Goal: Task Accomplishment & Management: Use online tool/utility

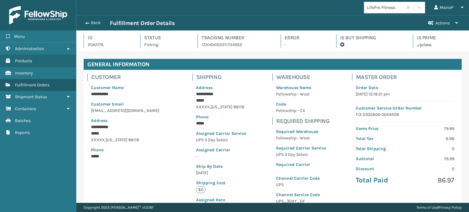
scroll to position [15, 392]
click at [90, 25] on button "Back" at bounding box center [96, 22] width 28 height 5
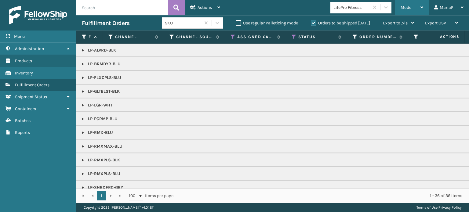
click at [416, 7] on div "Mode" at bounding box center [412, 7] width 23 height 15
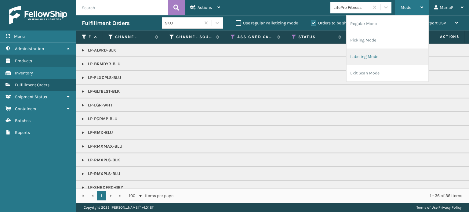
click at [370, 54] on li "Labeling Mode" at bounding box center [388, 57] width 82 height 16
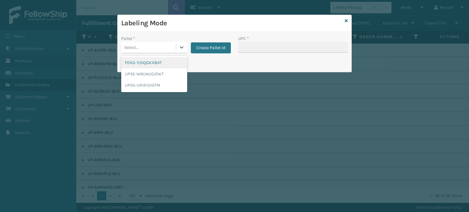
click at [144, 46] on div "Select..." at bounding box center [148, 47] width 55 height 10
click at [148, 65] on div "FDXG-YJOQGKX84T" at bounding box center [154, 62] width 66 height 11
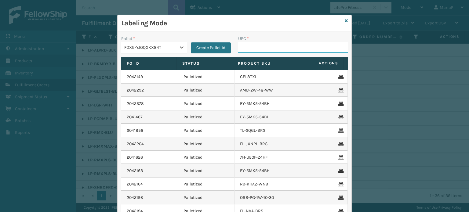
click at [261, 50] on input "UPC *" at bounding box center [293, 47] width 110 height 11
click at [259, 47] on input "UPC *" at bounding box center [293, 47] width 110 height 11
type input "840985114008"
click at [345, 20] on icon at bounding box center [346, 21] width 3 height 4
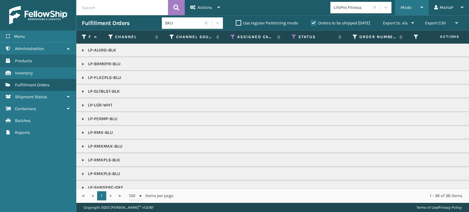
click at [417, 7] on div "Mode" at bounding box center [412, 7] width 23 height 15
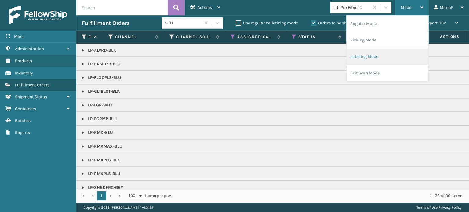
click at [388, 53] on li "Labeling Mode" at bounding box center [388, 57] width 82 height 16
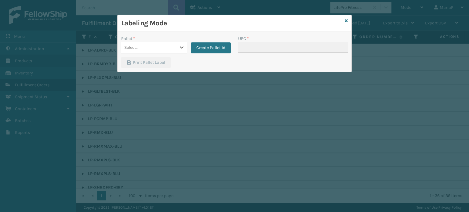
click at [155, 44] on div "Select..." at bounding box center [148, 47] width 55 height 10
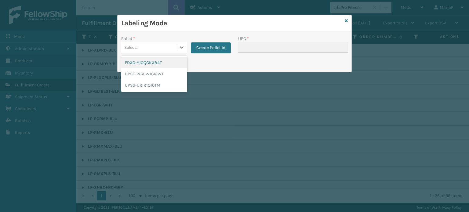
click at [156, 63] on div "FDXG-YJOQGKX84T" at bounding box center [154, 62] width 66 height 11
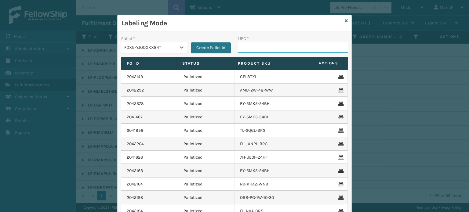
click at [259, 49] on input "UPC *" at bounding box center [293, 47] width 110 height 11
type input "84098511818"
type input "8409851"
type input "840985124"
type input "8409851"
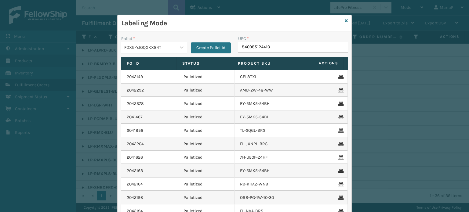
type input "840985124410"
type input "8100909"
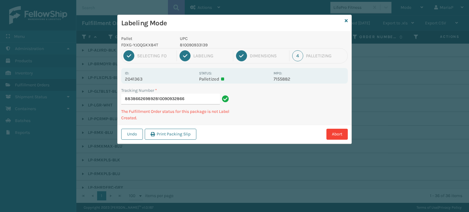
type input "883866269892810090932866"
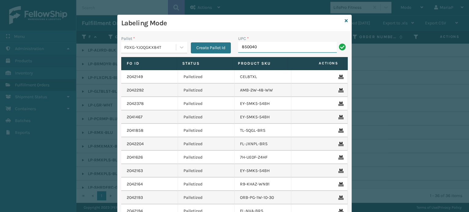
type input "8500403"
type input "8409851"
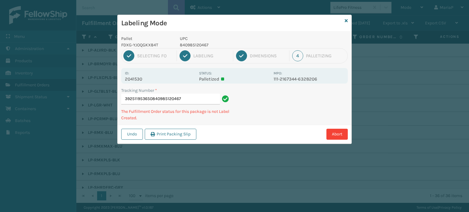
type input "392511953650840985120467"
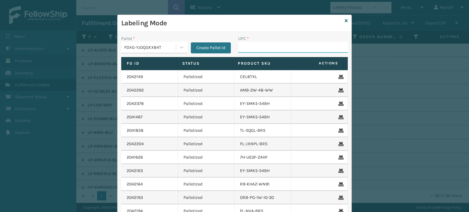
click at [264, 51] on input "UPC *" at bounding box center [293, 47] width 110 height 11
click at [346, 19] on div "Labeling Mode" at bounding box center [235, 23] width 234 height 17
click at [345, 19] on icon at bounding box center [346, 21] width 3 height 4
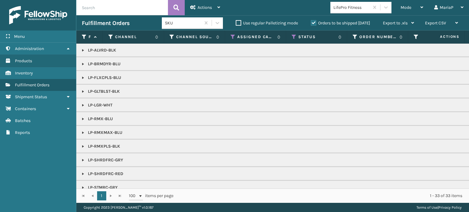
click at [352, 7] on div "LifePro Fitness" at bounding box center [351, 7] width 36 height 6
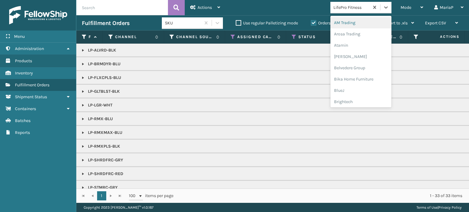
type input "D"
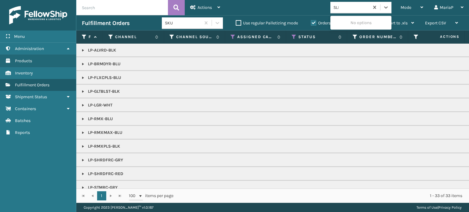
type input "SLEE"
click at [346, 23] on div "SleepGeekz" at bounding box center [360, 22] width 61 height 11
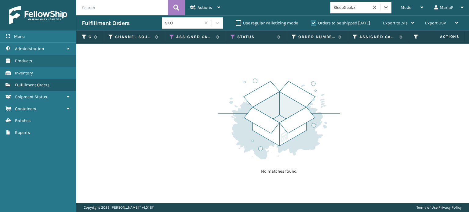
click at [346, 10] on div "SleepGeekz" at bounding box center [351, 7] width 36 height 6
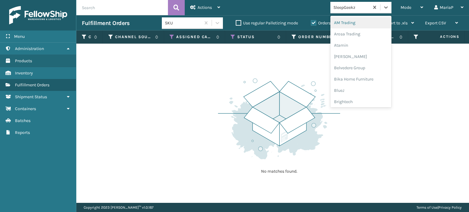
click at [347, 9] on div "SleepGeekz" at bounding box center [351, 7] width 36 height 6
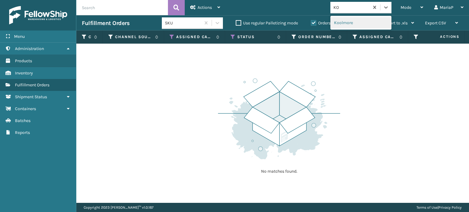
type input "KOO"
click at [341, 20] on div "Koolmore" at bounding box center [360, 22] width 61 height 11
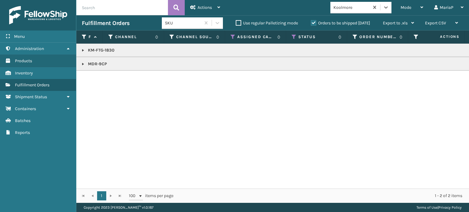
click at [84, 51] on link at bounding box center [83, 50] width 5 height 5
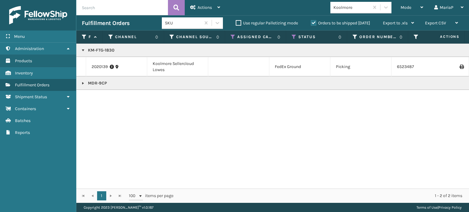
click at [81, 83] on link at bounding box center [83, 83] width 5 height 5
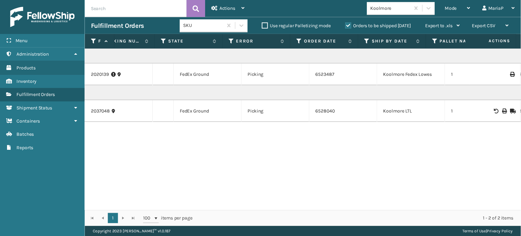
scroll to position [0, 113]
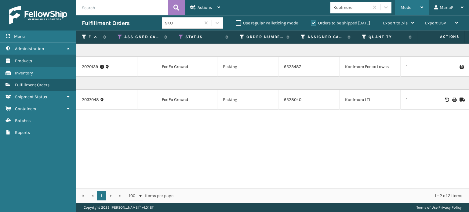
click at [403, 8] on span "Mode" at bounding box center [406, 7] width 11 height 5
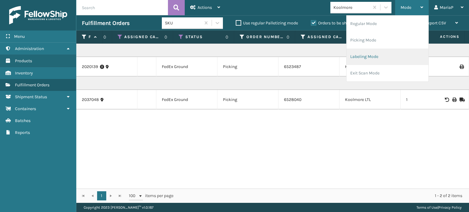
click at [386, 56] on li "Labeling Mode" at bounding box center [388, 57] width 82 height 16
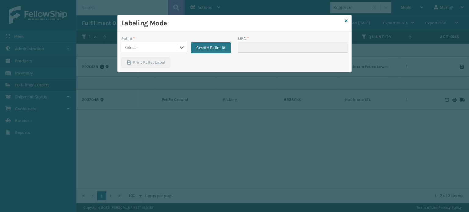
drag, startPoint x: 142, startPoint y: 48, endPoint x: 144, endPoint y: 50, distance: 3.1
click at [143, 48] on div "Select..." at bounding box center [148, 47] width 55 height 10
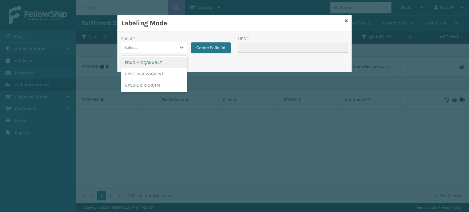
click at [151, 60] on div "FDXG-YJOQGKX84T" at bounding box center [154, 62] width 66 height 11
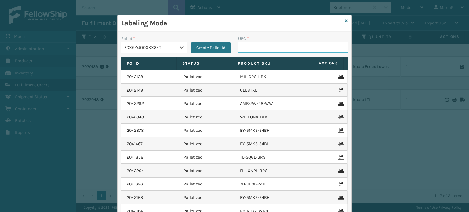
click at [247, 50] on input "UPC *" at bounding box center [293, 47] width 110 height 11
type input "10080313028806"
type input "1008"
type input "7291FEMBU"
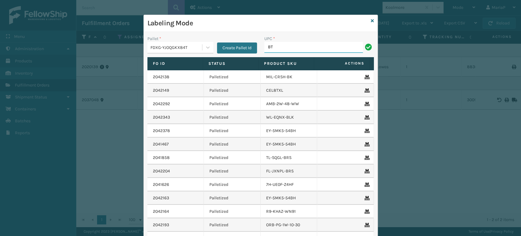
click at [282, 45] on input "BT" at bounding box center [313, 47] width 99 height 11
type input "B"
type input "bbt_60"
type input "wdnloglrg"
click at [289, 47] on input "UPC *" at bounding box center [319, 47] width 110 height 11
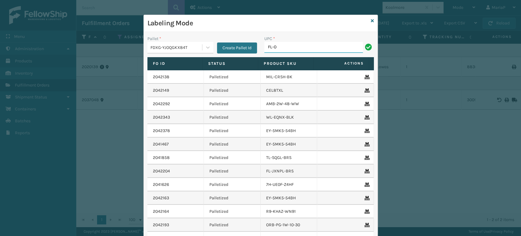
type input "FL-OLVA-CRM"
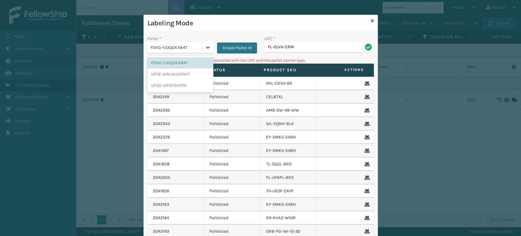
click at [202, 45] on div at bounding box center [207, 47] width 11 height 11
click at [176, 83] on div "UPSG-URIR1O10TM" at bounding box center [181, 85] width 66 height 11
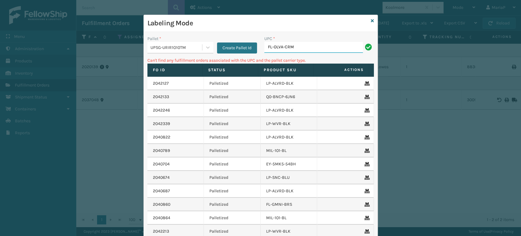
click at [282, 51] on input "FL-OLVA-CRM" at bounding box center [313, 47] width 99 height 11
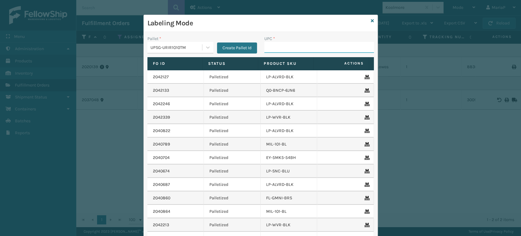
click at [392, 25] on div "Labeling Mode Pallet * UPSG-URIR1O10TM Create Pallet Id UPC * Fo Id Status Prod…" at bounding box center [260, 118] width 521 height 236
click at [272, 49] on input "UPC *" at bounding box center [319, 47] width 110 height 11
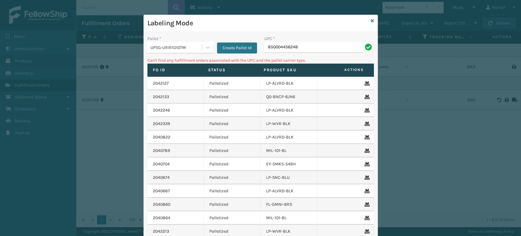
click at [170, 40] on div "Pallet *" at bounding box center [181, 38] width 66 height 6
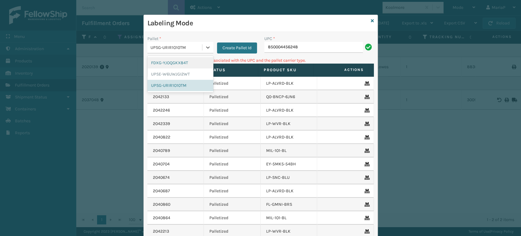
click at [175, 45] on div "UPSG-URIR1O10TM" at bounding box center [177, 47] width 52 height 6
click at [178, 61] on div "FDXG-YJOQGKX84T" at bounding box center [181, 62] width 66 height 11
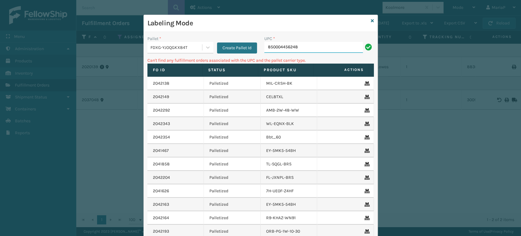
click at [271, 49] on input "850004456248" at bounding box center [313, 47] width 99 height 11
click at [288, 47] on input "850004456248" at bounding box center [313, 47] width 99 height 11
drag, startPoint x: 288, startPoint y: 47, endPoint x: 284, endPoint y: 49, distance: 4.7
click at [288, 47] on input "850004456248" at bounding box center [313, 47] width 99 height 11
type input "85810"
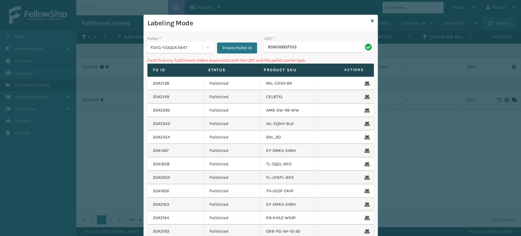
click at [176, 49] on div "FDXG-YJOQGKX84T" at bounding box center [177, 47] width 52 height 6
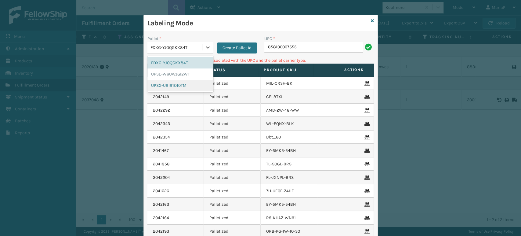
click at [177, 85] on div "UPSG-URIR1O10TM" at bounding box center [181, 85] width 66 height 11
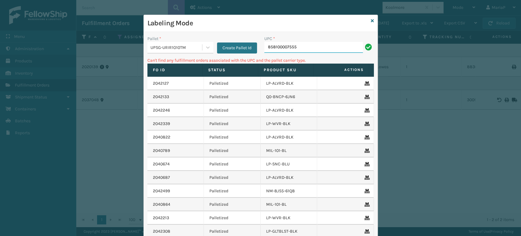
drag, startPoint x: 286, startPoint y: 48, endPoint x: 289, endPoint y: 47, distance: 3.1
click at [286, 48] on input "858100007555" at bounding box center [313, 47] width 99 height 11
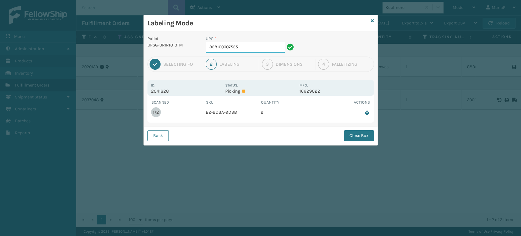
click at [239, 52] on input "858100007555" at bounding box center [245, 47] width 79 height 11
click at [362, 138] on button "Close Box" at bounding box center [359, 135] width 30 height 11
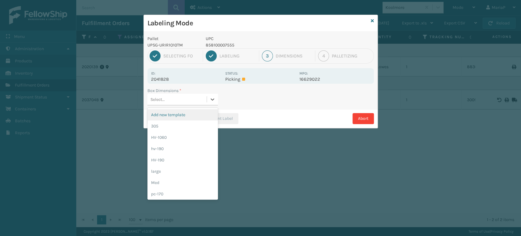
click at [169, 102] on div "Select..." at bounding box center [177, 99] width 59 height 10
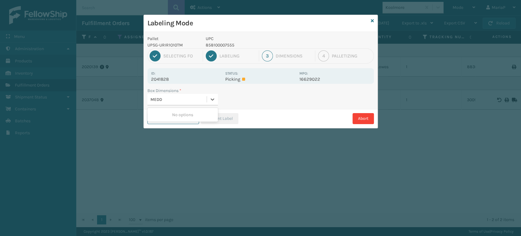
type input "MED"
click at [173, 114] on div "Med" at bounding box center [183, 114] width 71 height 11
click at [216, 120] on button "Print Label" at bounding box center [220, 118] width 38 height 11
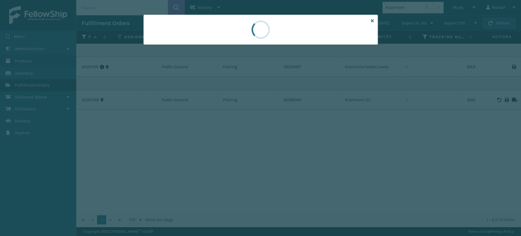
click at [217, 120] on div at bounding box center [260, 118] width 521 height 236
click at [220, 120] on div at bounding box center [260, 118] width 521 height 236
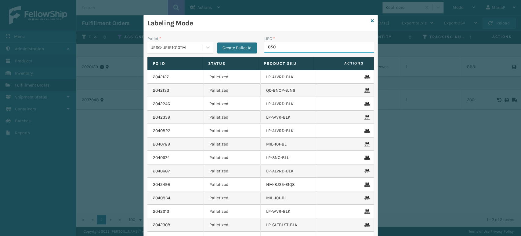
type input "8500"
type input "85810000"
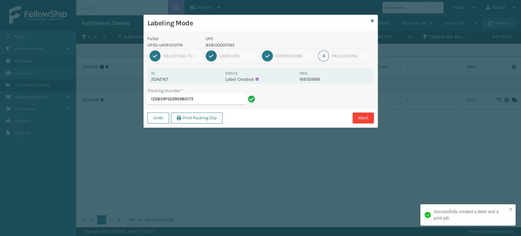
type input "1Z2859F50395980173."
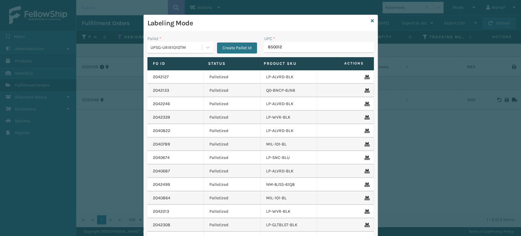
type input "8500124"
type input "850012486602"
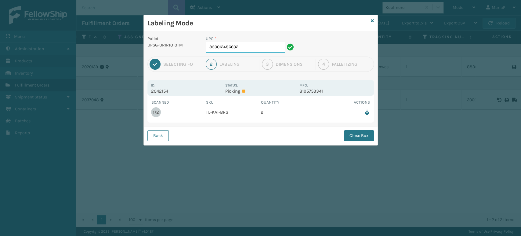
click at [250, 47] on input "850012486602" at bounding box center [245, 47] width 79 height 11
click at [364, 141] on div "Back Close Box" at bounding box center [261, 135] width 234 height 19
click at [363, 138] on button "Close Box" at bounding box center [359, 135] width 30 height 11
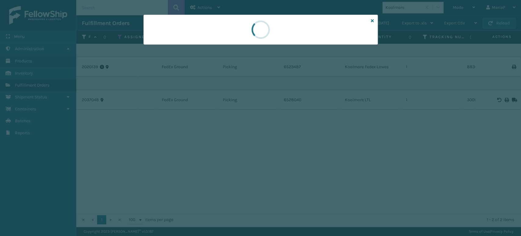
click at [362, 136] on div at bounding box center [260, 118] width 521 height 236
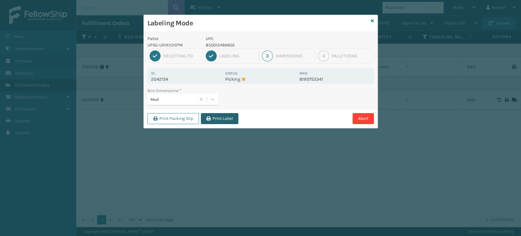
click at [219, 118] on button "Print Label" at bounding box center [220, 118] width 38 height 11
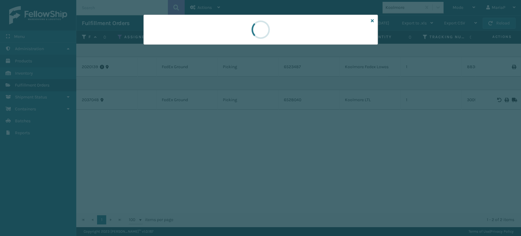
click at [219, 118] on div at bounding box center [260, 118] width 521 height 236
click at [220, 117] on div at bounding box center [260, 118] width 521 height 236
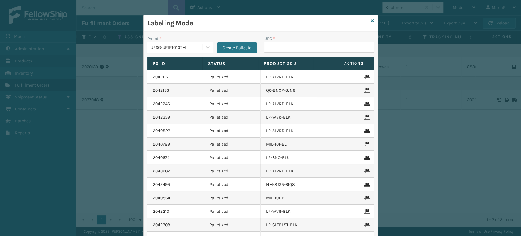
click at [290, 46] on input "UPC *" at bounding box center [319, 47] width 110 height 11
type input "850"
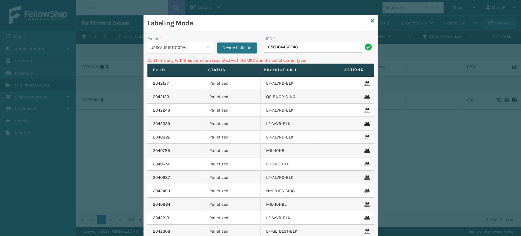
click at [178, 43] on div "UPSG-URIR1O10TM" at bounding box center [175, 47] width 55 height 10
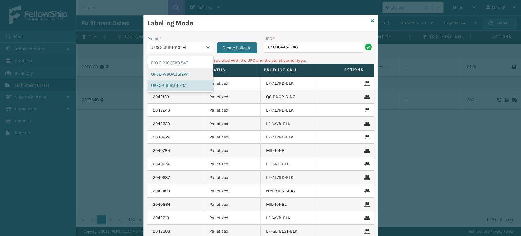
click at [176, 75] on div "UPSE-W6UWJGI2WT" at bounding box center [181, 73] width 66 height 11
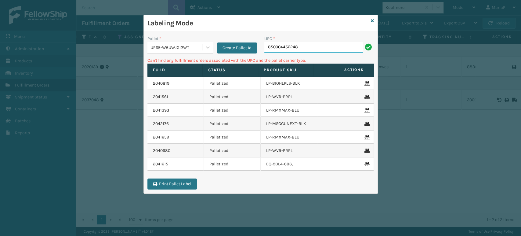
click at [283, 49] on input "850004456248" at bounding box center [313, 47] width 99 height 11
click at [373, 20] on icon at bounding box center [372, 21] width 3 height 4
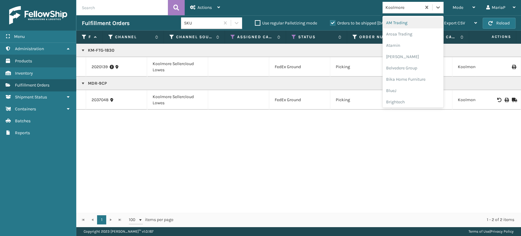
click at [403, 11] on div "Koolmore" at bounding box center [402, 7] width 39 height 10
type input "BR"
click at [408, 22] on div "Brightech" at bounding box center [413, 22] width 61 height 11
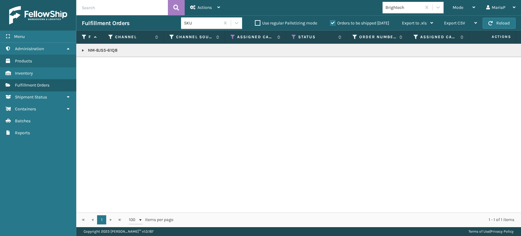
click at [81, 49] on link at bounding box center [83, 50] width 5 height 5
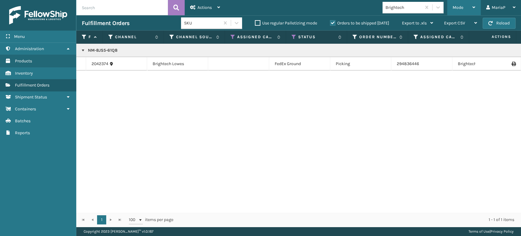
click at [463, 10] on span "Mode" at bounding box center [458, 7] width 11 height 5
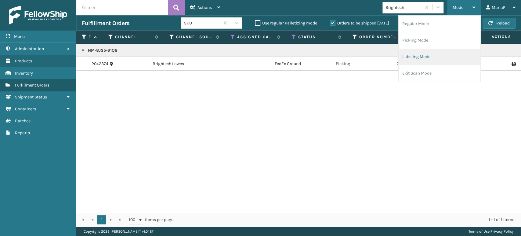
click at [419, 53] on li "Labeling Mode" at bounding box center [440, 57] width 82 height 16
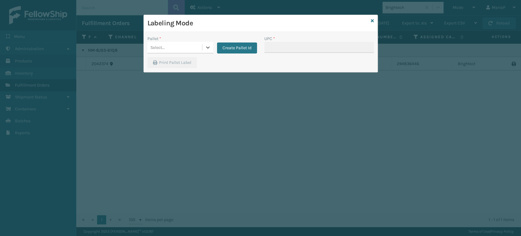
click at [184, 45] on div "Select..." at bounding box center [175, 47] width 55 height 10
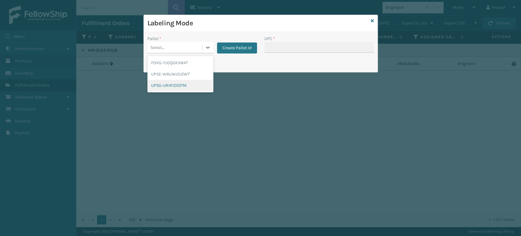
click at [184, 85] on div "UPSG-URIR1O10TM" at bounding box center [181, 85] width 66 height 11
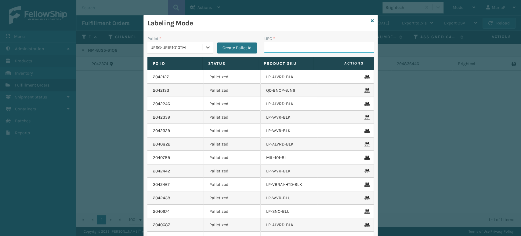
click at [295, 50] on input "UPC *" at bounding box center [319, 47] width 110 height 11
type input "84098511820"
type input "840985"
click at [371, 21] on icon at bounding box center [372, 21] width 3 height 4
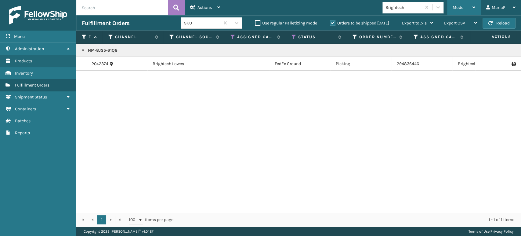
click at [467, 12] on div "Mode" at bounding box center [464, 7] width 23 height 15
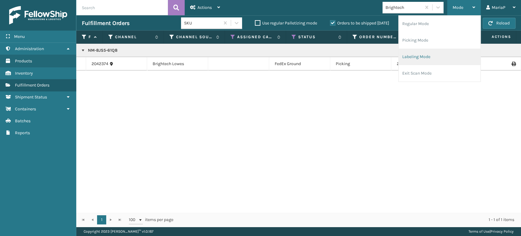
click at [425, 51] on li "Labeling Mode" at bounding box center [440, 57] width 82 height 16
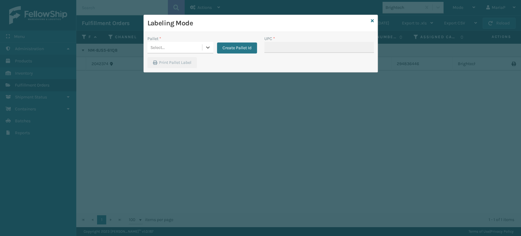
drag, startPoint x: 191, startPoint y: 54, endPoint x: 189, endPoint y: 64, distance: 9.5
click at [191, 54] on div "Pallet * 0 results available. Select is focused ,type to refine list, press Dow…" at bounding box center [202, 46] width 117 height 22
click at [193, 46] on div "Select..." at bounding box center [175, 47] width 55 height 10
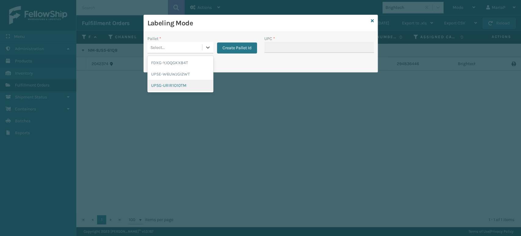
click at [189, 86] on div "UPSG-URIR1O10TM" at bounding box center [181, 85] width 66 height 11
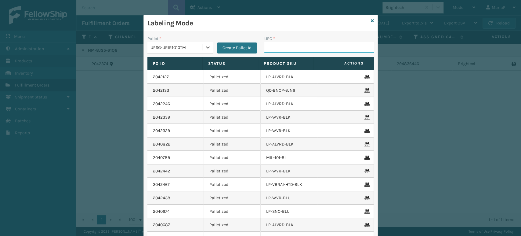
drag, startPoint x: 287, startPoint y: 50, endPoint x: 278, endPoint y: 52, distance: 9.0
click at [287, 49] on input "UPC *" at bounding box center [319, 47] width 110 height 11
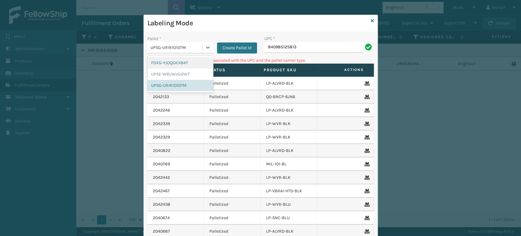
click at [189, 50] on div "UPSG-URIR1O10TM" at bounding box center [177, 47] width 52 height 6
drag, startPoint x: 183, startPoint y: 60, endPoint x: 190, endPoint y: 60, distance: 7.3
click at [183, 60] on div "FDXG-YJOQGKX84T" at bounding box center [181, 62] width 66 height 11
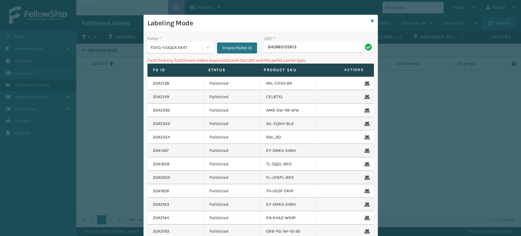
click at [296, 53] on div "UPC * 840985125813" at bounding box center [319, 46] width 117 height 22
click at [303, 46] on input "840985125813" at bounding box center [313, 47] width 99 height 11
click at [168, 48] on div "FDXG-YJOQGKX84T" at bounding box center [177, 47] width 52 height 6
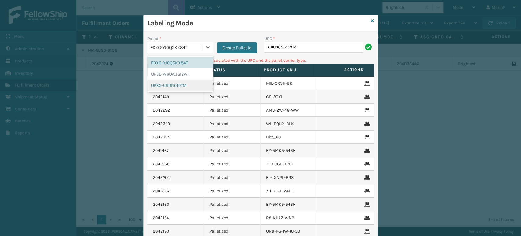
drag, startPoint x: 168, startPoint y: 84, endPoint x: 215, endPoint y: 74, distance: 47.8
click at [169, 84] on div "UPSG-URIR1O10TM" at bounding box center [181, 85] width 66 height 11
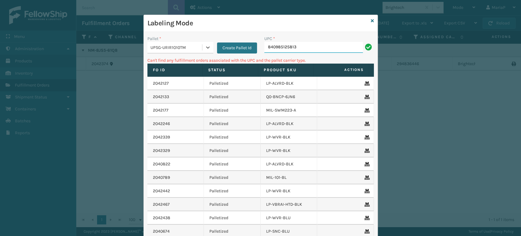
click at [264, 48] on input "840985125813" at bounding box center [313, 47] width 99 height 11
type input "00840985125813"
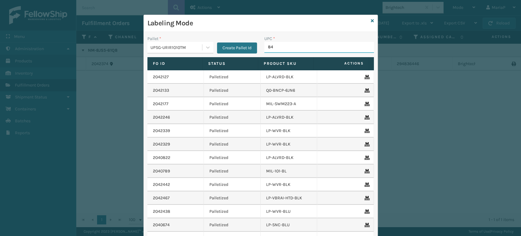
type input "840"
type input "810164501035"
type input "8101645010"
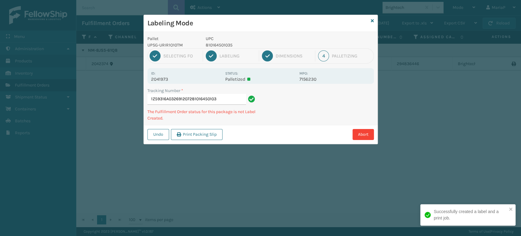
type input "1Z59316A0326912072810164501035"
type input "1ZHR98350315700921850064526226"
type input "1ZHR98350317944138850064526158"
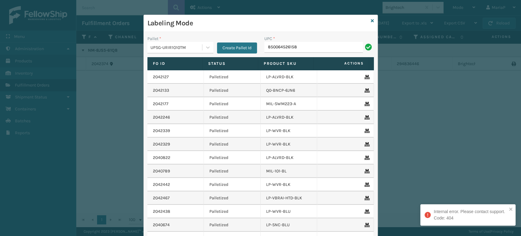
type input "850064526158"
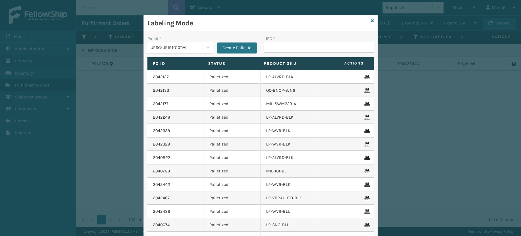
click at [192, 47] on div "UPSG-URIR1O10TM" at bounding box center [177, 47] width 52 height 6
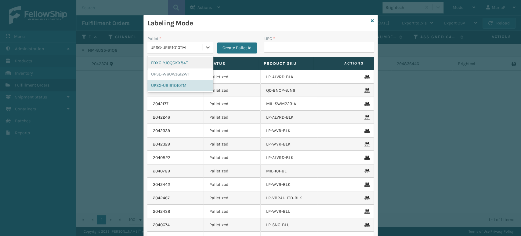
click at [181, 62] on div "FDXG-YJOQGKX84T" at bounding box center [181, 62] width 66 height 11
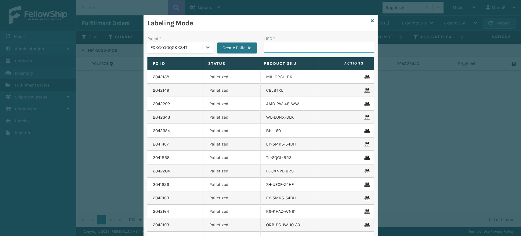
click at [274, 46] on input "UPC *" at bounding box center [319, 47] width 110 height 11
type input "8500044"
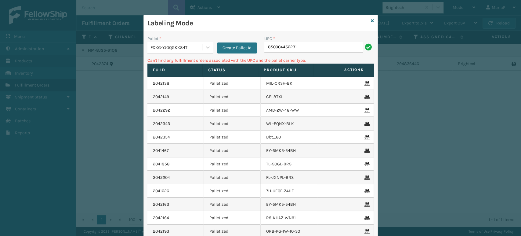
click at [330, 51] on input "850004456231" at bounding box center [313, 47] width 99 height 11
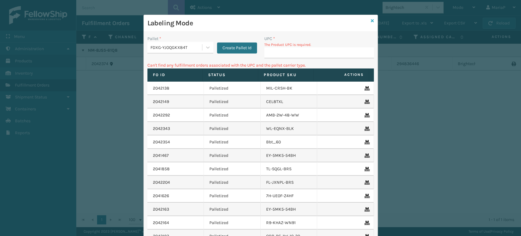
click at [371, 20] on icon at bounding box center [372, 21] width 3 height 4
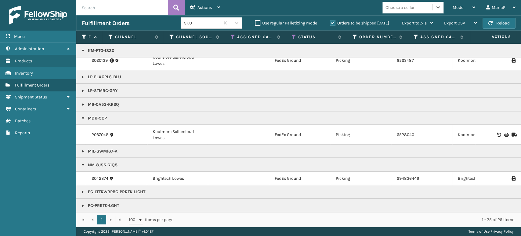
scroll to position [79, 0]
click at [82, 203] on link at bounding box center [83, 205] width 5 height 5
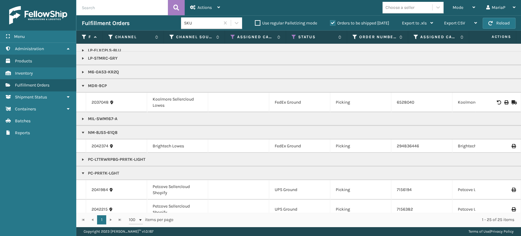
scroll to position [138, 0]
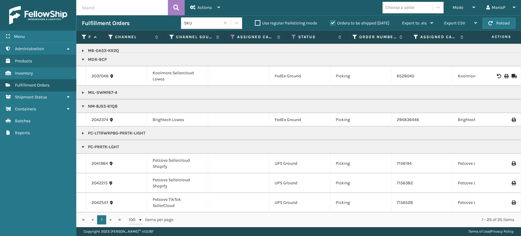
click at [82, 131] on link at bounding box center [83, 133] width 5 height 5
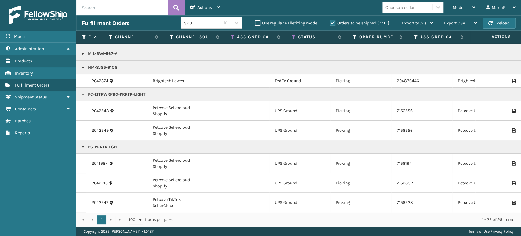
scroll to position [177, 0]
click at [462, 6] on span "Mode" at bounding box center [458, 7] width 11 height 5
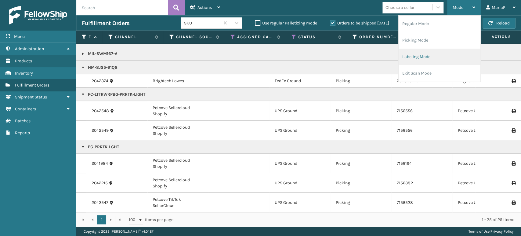
click at [417, 56] on li "Labeling Mode" at bounding box center [440, 57] width 82 height 16
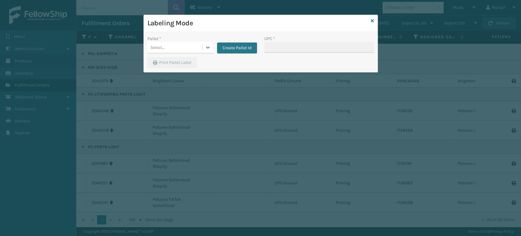
click at [186, 44] on div "Select..." at bounding box center [175, 47] width 55 height 10
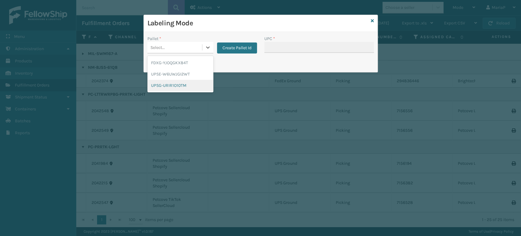
click at [177, 85] on div "UPSG-URIR1O10TM" at bounding box center [181, 85] width 66 height 11
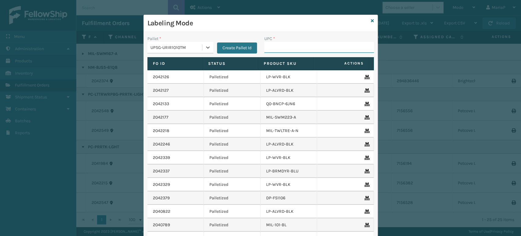
click at [293, 48] on input "UPC *" at bounding box center [319, 47] width 110 height 11
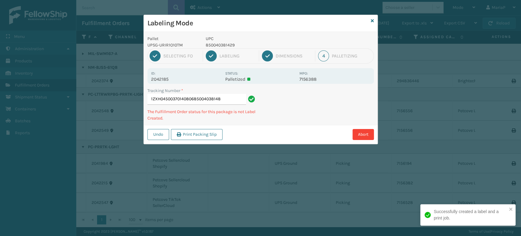
type input "1ZXH04500370140806850040381481"
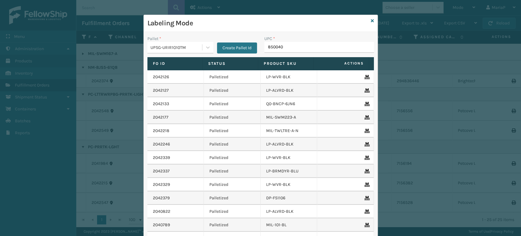
type input "8500403"
type input "8500403814"
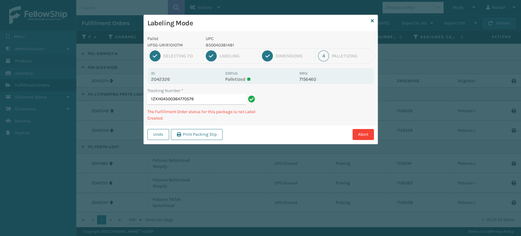
click at [215, 42] on p "850040381481" at bounding box center [251, 45] width 90 height 6
copy p "850040381481"
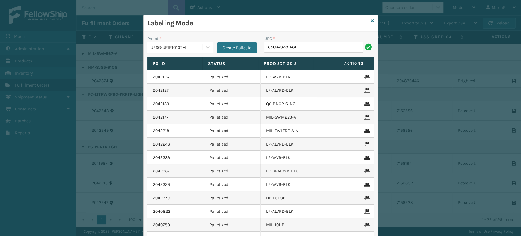
type input "850040381481"
type input "85006373"
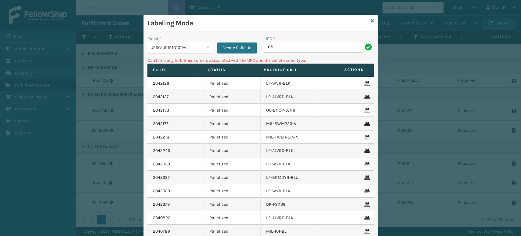
type input "8"
type input "JB-SPGD-BLK-BLU-8"
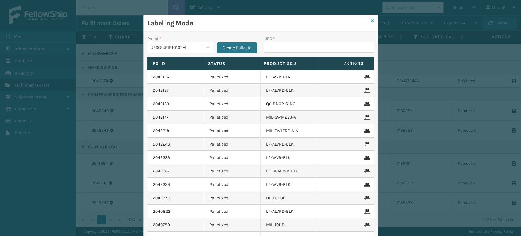
click at [371, 20] on icon at bounding box center [372, 21] width 3 height 4
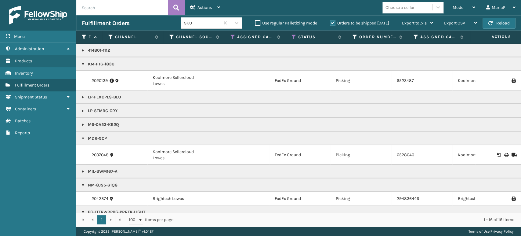
click at [84, 139] on link at bounding box center [83, 138] width 5 height 5
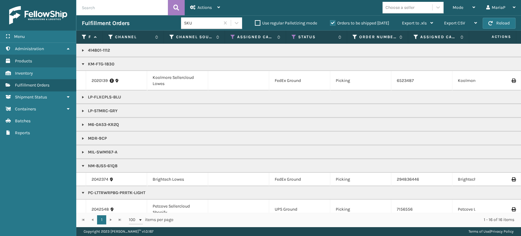
click at [82, 96] on link at bounding box center [83, 97] width 5 height 5
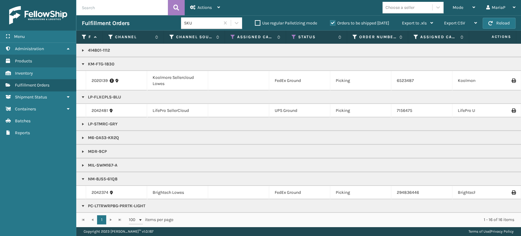
click at [81, 63] on link at bounding box center [83, 64] width 5 height 5
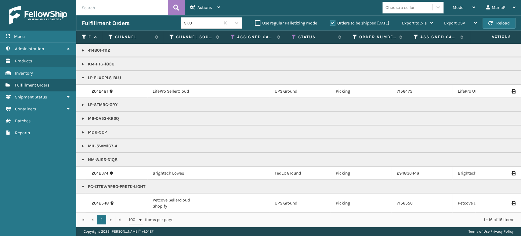
click at [82, 77] on link at bounding box center [83, 77] width 5 height 5
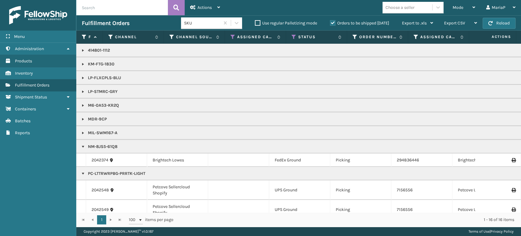
click at [81, 147] on link at bounding box center [83, 146] width 5 height 5
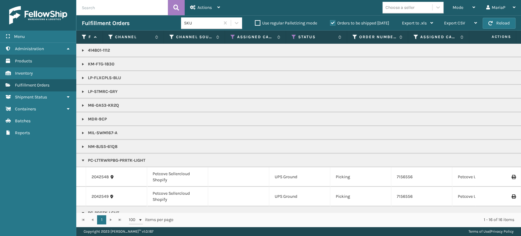
click at [82, 160] on link at bounding box center [83, 160] width 5 height 5
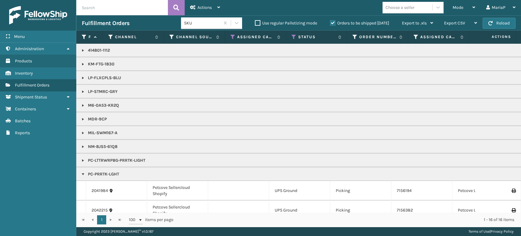
click at [84, 173] on link at bounding box center [83, 174] width 5 height 5
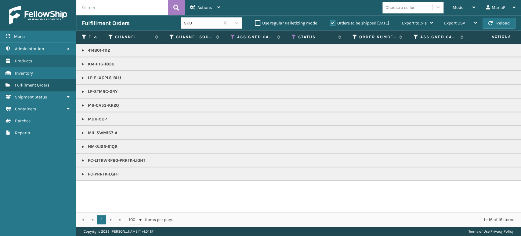
click at [84, 77] on link at bounding box center [83, 77] width 5 height 5
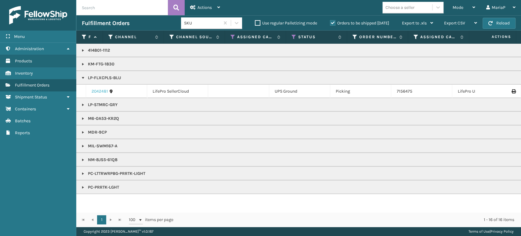
click at [101, 91] on link "2042481" at bounding box center [100, 91] width 16 height 6
click at [102, 91] on link "2042481" at bounding box center [100, 91] width 16 height 6
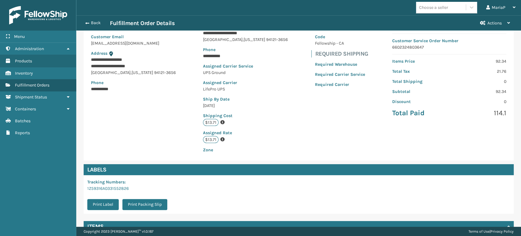
scroll to position [125, 0]
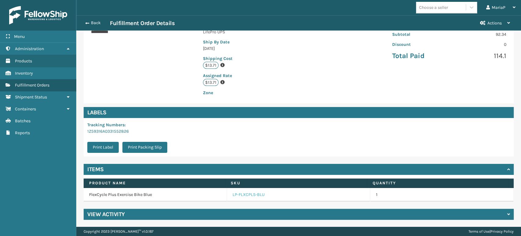
click at [244, 196] on link "LP-FLXCPLS-BLU" at bounding box center [249, 194] width 32 height 6
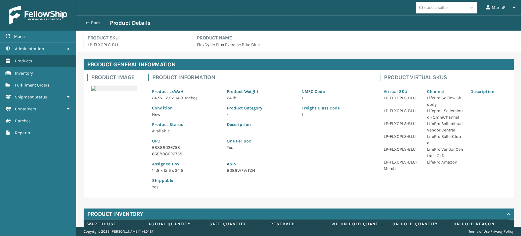
click at [171, 151] on p "068888026758" at bounding box center [185, 154] width 67 height 6
click at [171, 148] on p "68888026758" at bounding box center [185, 147] width 67 height 6
copy p "68888026758"
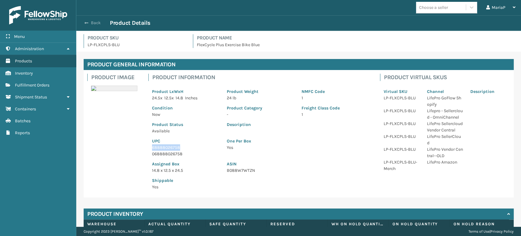
click at [93, 21] on button "Back" at bounding box center [96, 22] width 28 height 5
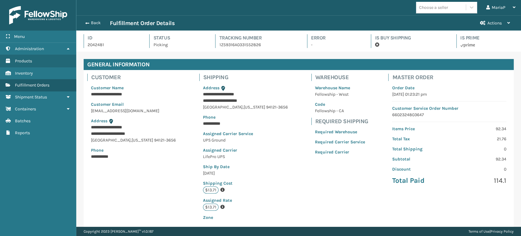
scroll to position [15, 445]
click at [89, 22] on button "Back" at bounding box center [96, 22] width 28 height 5
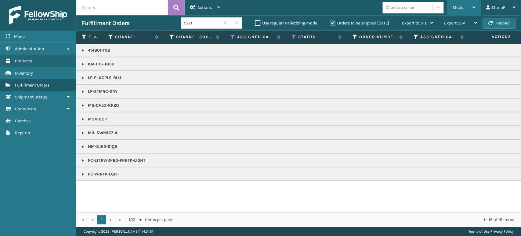
click at [454, 7] on span "Mode" at bounding box center [458, 7] width 11 height 5
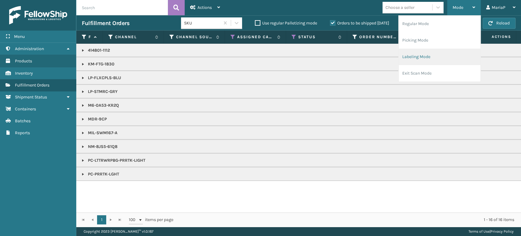
click at [436, 56] on li "Labeling Mode" at bounding box center [440, 57] width 82 height 16
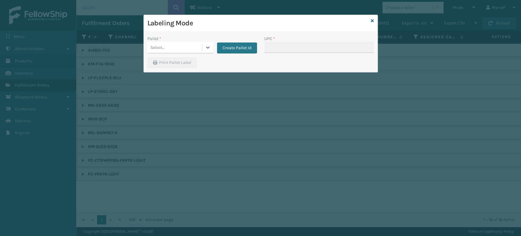
drag, startPoint x: 173, startPoint y: 46, endPoint x: 179, endPoint y: 53, distance: 10.0
click at [173, 45] on div "Select..." at bounding box center [175, 47] width 55 height 10
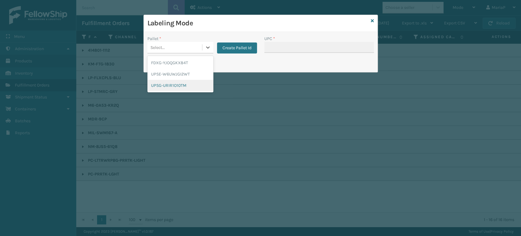
click at [184, 81] on div "UPSG-URIR1O10TM" at bounding box center [181, 85] width 66 height 11
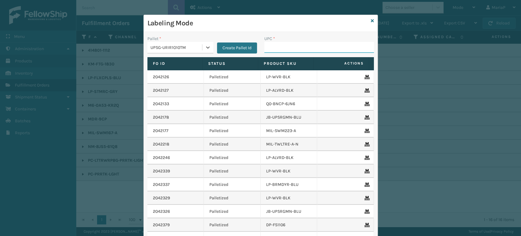
drag, startPoint x: 286, startPoint y: 46, endPoint x: 285, endPoint y: 42, distance: 3.6
click at [287, 46] on input "UPC *" at bounding box center [319, 47] width 110 height 11
paste input "68888026758"
type input "68888026758"
click at [371, 19] on icon at bounding box center [372, 21] width 3 height 4
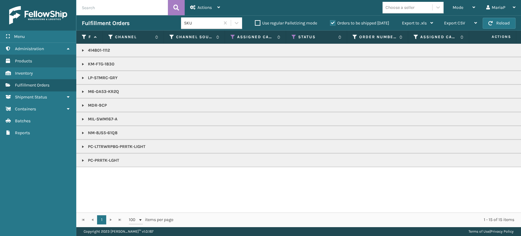
click at [403, 9] on div "Choose a seller" at bounding box center [400, 7] width 29 height 6
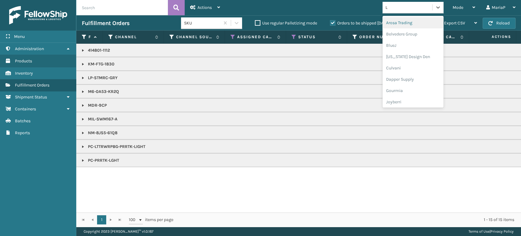
type input "LI"
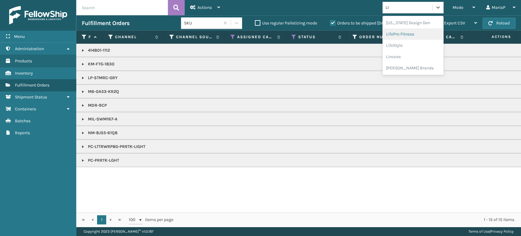
click at [410, 35] on div "LifePro Fitness" at bounding box center [413, 33] width 61 height 11
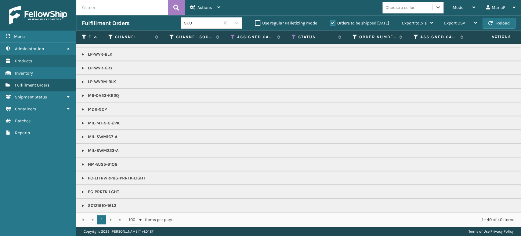
scroll to position [178, 0]
click at [83, 203] on link at bounding box center [83, 205] width 5 height 5
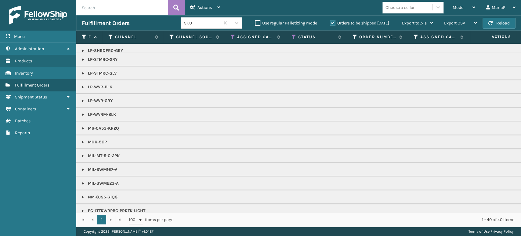
scroll to position [130, 0]
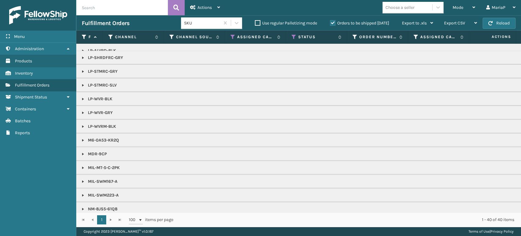
click at [82, 114] on link at bounding box center [83, 112] width 5 height 5
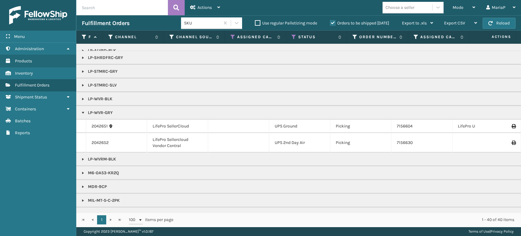
click at [83, 97] on link at bounding box center [83, 99] width 5 height 5
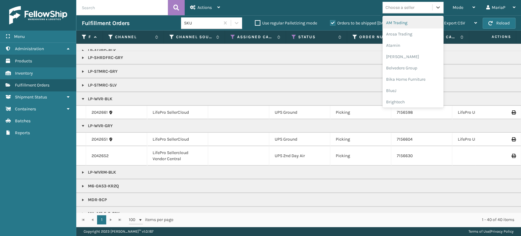
click at [416, 6] on div "Choose a seller" at bounding box center [408, 7] width 50 height 10
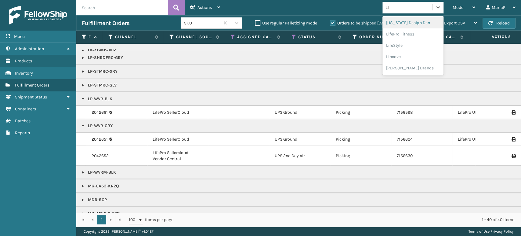
type input "LIF"
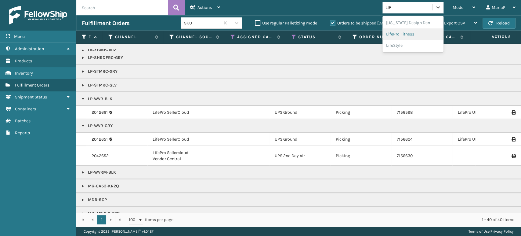
click at [401, 34] on div "LifePro Fitness" at bounding box center [413, 33] width 61 height 11
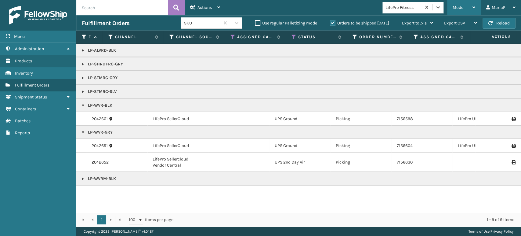
click at [466, 9] on div "Mode" at bounding box center [464, 7] width 23 height 15
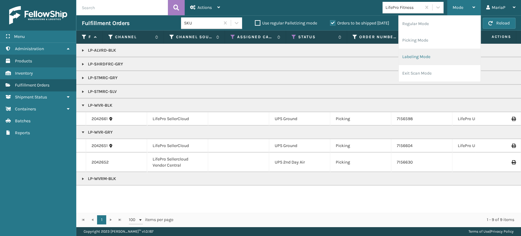
click at [410, 54] on li "Labeling Mode" at bounding box center [440, 57] width 82 height 16
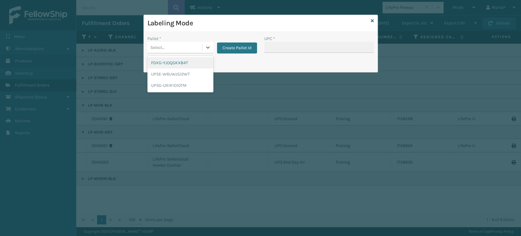
click at [164, 45] on div "Select..." at bounding box center [158, 47] width 14 height 6
click at [175, 83] on div "UPSG-URIR1O10TM" at bounding box center [181, 85] width 66 height 11
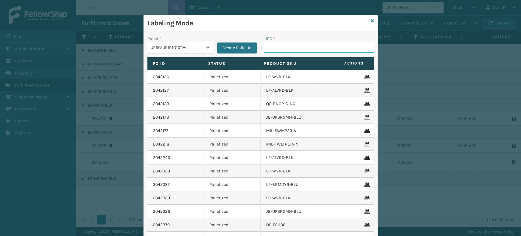
click at [285, 46] on input "UPC *" at bounding box center [319, 47] width 110 height 11
type input "8101645"
type input "810164501035"
type input "8101645"
type input "M6-0A53-KR2Q"
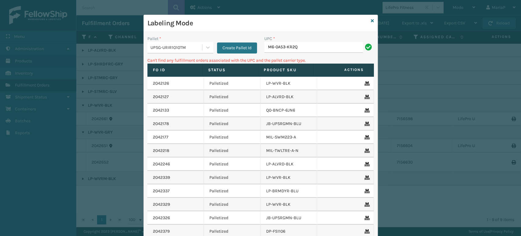
click at [307, 48] on input "M6-0A53-KR2Q" at bounding box center [313, 47] width 99 height 11
drag, startPoint x: 307, startPoint y: 47, endPoint x: 313, endPoint y: 44, distance: 7.5
click at [313, 44] on input "M6-0A53-KR2Q" at bounding box center [313, 47] width 99 height 11
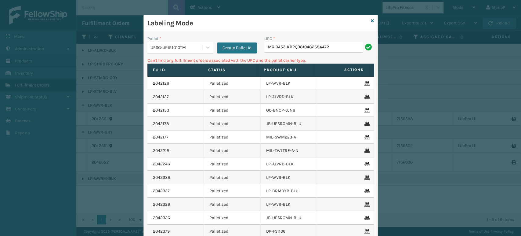
click at [313, 44] on input "M6-0A53-KR2Q3810482584472" at bounding box center [313, 47] width 99 height 11
click at [371, 20] on icon at bounding box center [372, 21] width 3 height 4
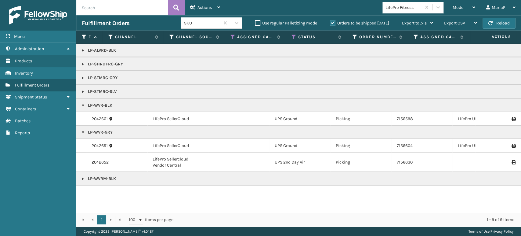
click at [402, 10] on div "LifePro Fitness" at bounding box center [404, 7] width 36 height 6
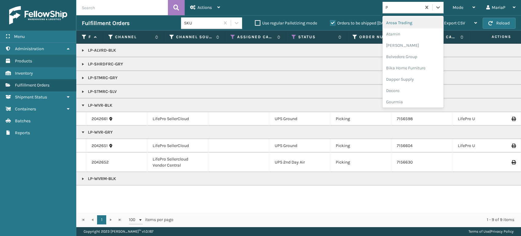
type input "PL"
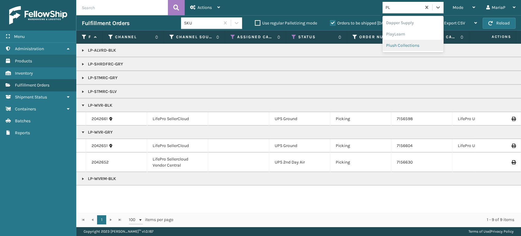
click at [407, 43] on div "Plush Collections" at bounding box center [413, 45] width 61 height 11
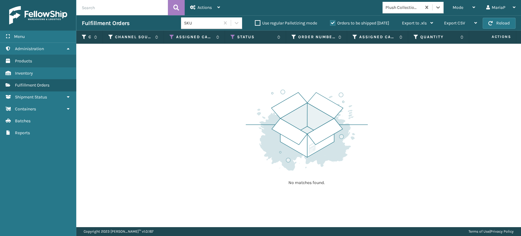
click at [392, 8] on div "Plush Collections" at bounding box center [404, 7] width 36 height 6
type input "PL"
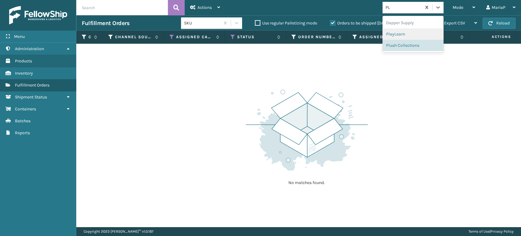
click at [395, 36] on div "PlayLearn" at bounding box center [413, 33] width 61 height 11
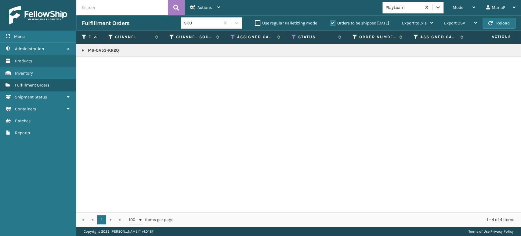
click at [82, 50] on link at bounding box center [83, 50] width 5 height 5
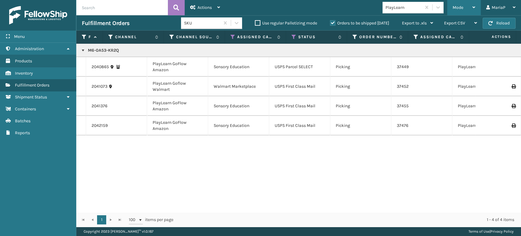
click at [457, 7] on span "Mode" at bounding box center [458, 7] width 11 height 5
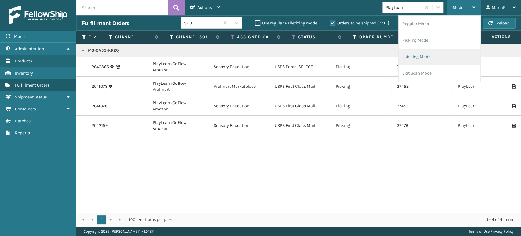
click at [416, 57] on li "Labeling Mode" at bounding box center [440, 57] width 82 height 16
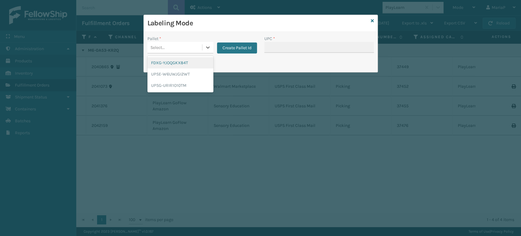
click at [176, 46] on div "Select..." at bounding box center [175, 47] width 55 height 10
click at [250, 51] on button "Create Pallet Id" at bounding box center [237, 47] width 40 height 11
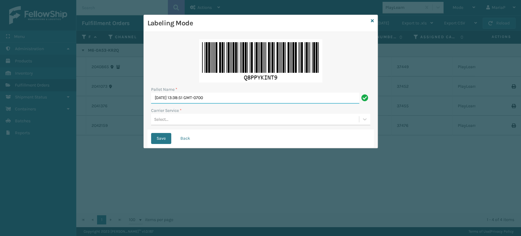
click at [239, 100] on input "[DATE] 13:38:51 GMT-0700" at bounding box center [255, 98] width 208 height 11
click at [238, 99] on input "[DATE] 13:38:51 GMT-0700" at bounding box center [255, 98] width 208 height 11
click at [238, 98] on input "[DATE] 13:38:51 GMT-0700" at bounding box center [255, 98] width 208 height 11
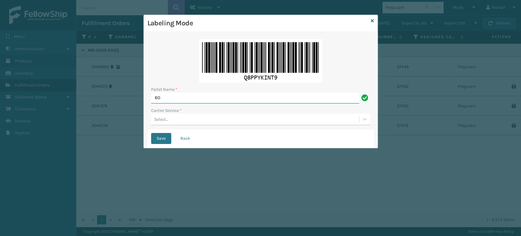
type input "BOX TRUCK"
click at [169, 122] on div "Select..." at bounding box center [255, 119] width 208 height 10
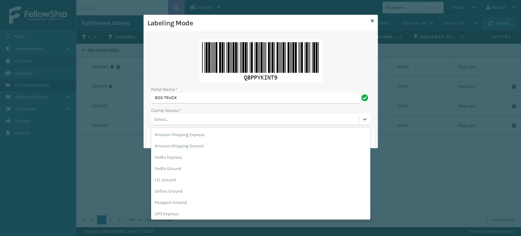
scroll to position [35, 0]
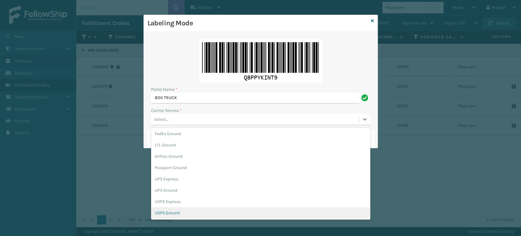
click at [177, 212] on div "USPS Ground" at bounding box center [260, 212] width 219 height 11
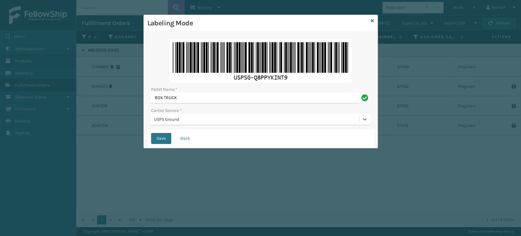
click at [164, 129] on div "Save Back" at bounding box center [261, 138] width 227 height 18
click at [165, 136] on button "Save" at bounding box center [161, 138] width 20 height 11
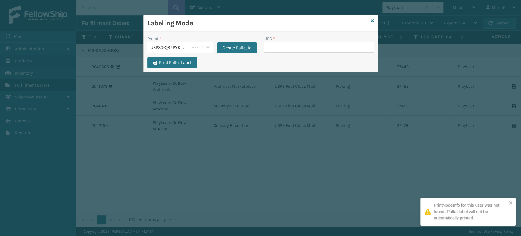
click at [305, 47] on input "UPC *" at bounding box center [319, 47] width 110 height 11
type input "6"
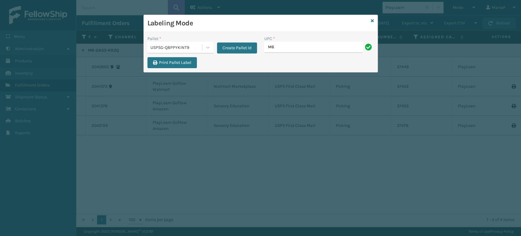
type input "M6-0A53-KR2Q"
click at [291, 46] on input "M6-0A53-KR2Q" at bounding box center [313, 47] width 99 height 11
type input "M6-0A53-KR2Q"
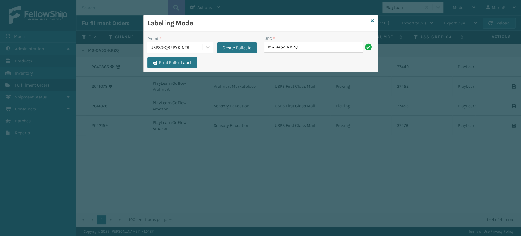
type input "M6-0A53-KR2Q"
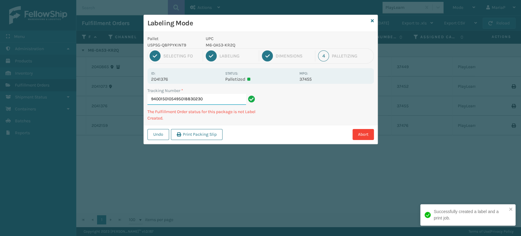
click at [231, 101] on input "9400150105495018830230" at bounding box center [197, 99] width 99 height 11
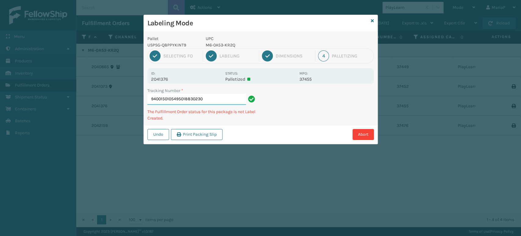
paste input "M6-0A53-KR2Q"
type input "9400150105495018830230M6-0A53-KR2Q"
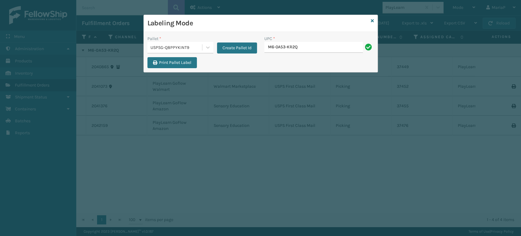
type input "M6-0A53-KR2Q"
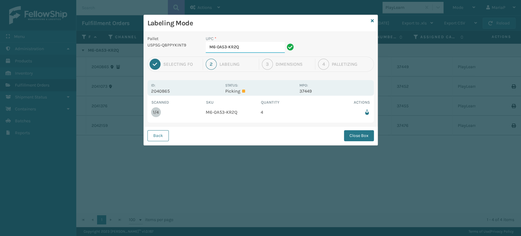
click at [261, 48] on input "M6-0A53-KR2Q" at bounding box center [245, 47] width 79 height 11
click at [366, 137] on button "Close Box" at bounding box center [359, 135] width 30 height 11
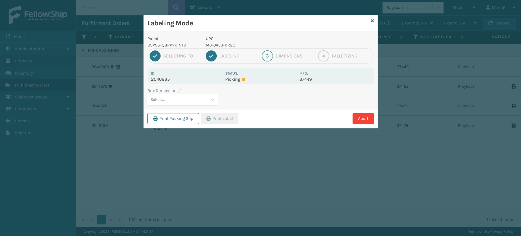
click at [178, 96] on div "Select..." at bounding box center [177, 99] width 59 height 10
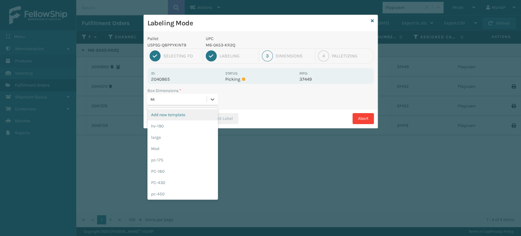
type input "MED"
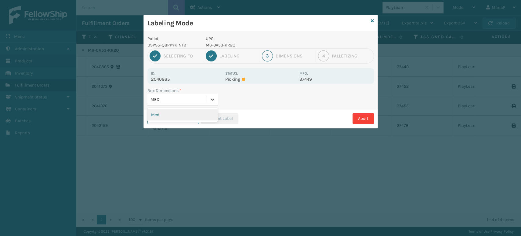
click at [208, 117] on div "Med" at bounding box center [183, 114] width 71 height 11
click at [219, 119] on button "Print Label" at bounding box center [220, 118] width 38 height 11
click at [219, 119] on div "Labeling Mode Pallet USPSG-Q8PPYKINT9 UPC M6-0A53-KR2Q 1 Selecting FO 2 Labelin…" at bounding box center [260, 118] width 521 height 236
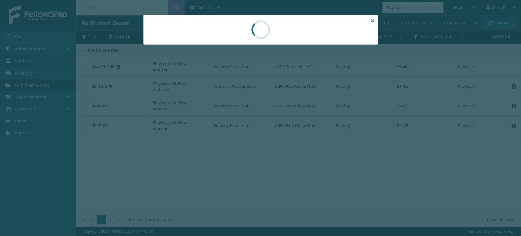
click at [219, 119] on div at bounding box center [260, 118] width 521 height 236
drag, startPoint x: 219, startPoint y: 119, endPoint x: 223, endPoint y: 118, distance: 3.6
click at [220, 119] on div at bounding box center [260, 118] width 521 height 236
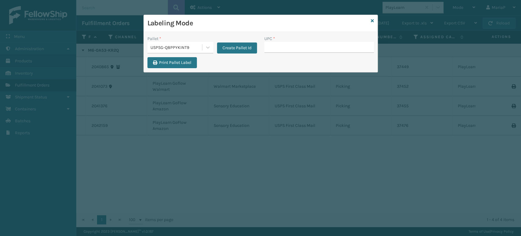
click at [207, 41] on div "Pallet *" at bounding box center [181, 38] width 66 height 6
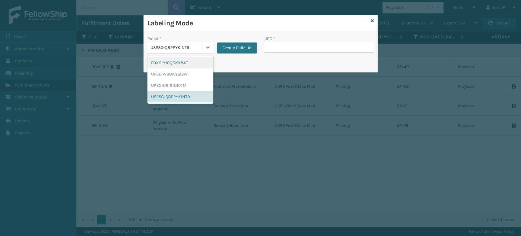
click at [195, 52] on div "USPSG-Q8PPYKINT9" at bounding box center [175, 47] width 55 height 10
drag, startPoint x: 178, startPoint y: 62, endPoint x: 215, endPoint y: 56, distance: 37.8
click at [178, 61] on div "FDXG-YJOQGKX84T" at bounding box center [181, 62] width 66 height 11
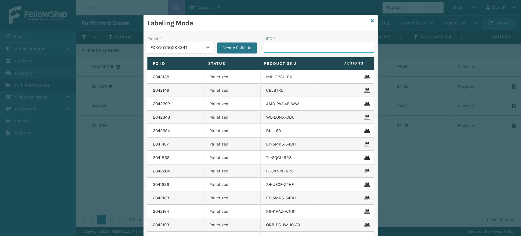
click at [292, 46] on input "UPC *" at bounding box center [319, 47] width 110 height 11
click at [173, 48] on div "FDXG-YJOQGKX84T" at bounding box center [177, 47] width 52 height 6
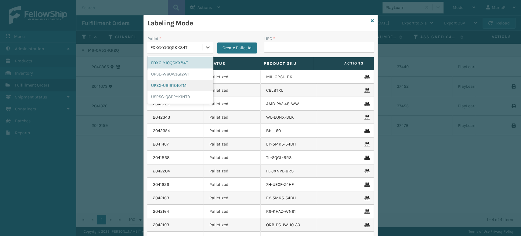
click at [170, 85] on div "UPSG-URIR1O10TM" at bounding box center [181, 85] width 66 height 11
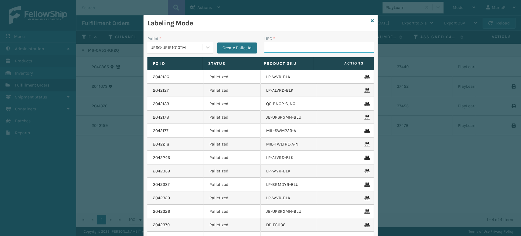
click at [303, 44] on input "UPC *" at bounding box center [319, 47] width 110 height 11
type input "8048794"
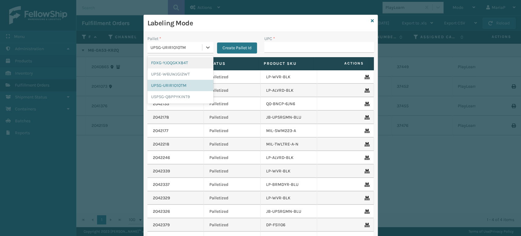
click at [191, 44] on div "UPSG-URIR1O10TM" at bounding box center [177, 47] width 52 height 6
click at [175, 87] on div "UPSG-URIR1O10TM" at bounding box center [181, 85] width 66 height 11
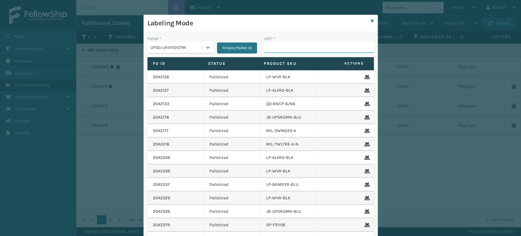
click at [294, 50] on input "UPC *" at bounding box center [319, 47] width 110 height 11
type input "8500645262"
click at [371, 19] on icon at bounding box center [372, 21] width 3 height 4
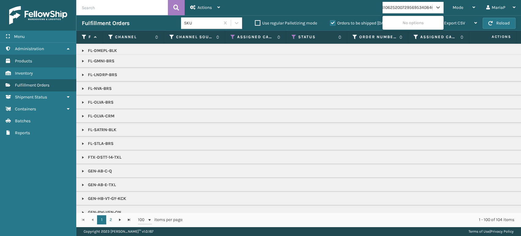
scroll to position [0, 84]
type input "96220019000036106252007295695340840000848771002696008000008487710026960073"
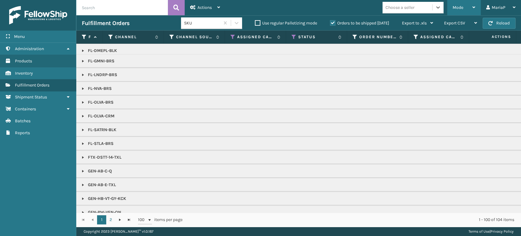
click at [469, 8] on div "Mode" at bounding box center [464, 7] width 23 height 15
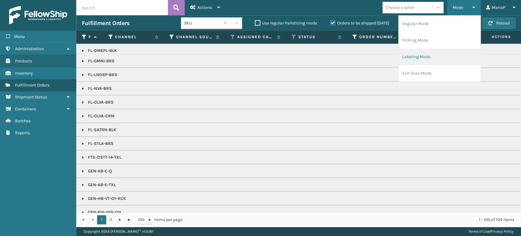
click at [432, 56] on li "Labeling Mode" at bounding box center [440, 57] width 82 height 16
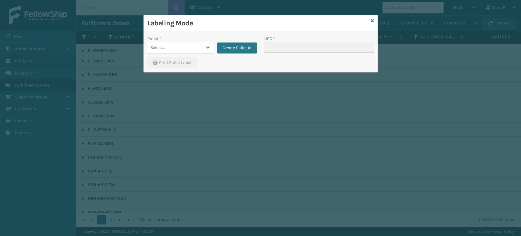
click at [191, 45] on div "Select..." at bounding box center [175, 47] width 55 height 10
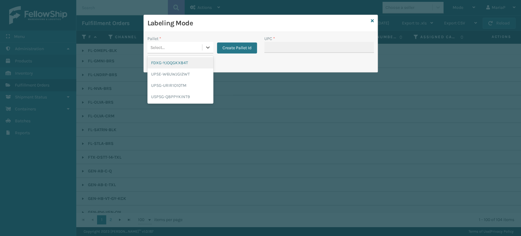
click at [187, 64] on div "FDXG-YJOQGKX84T" at bounding box center [181, 62] width 66 height 11
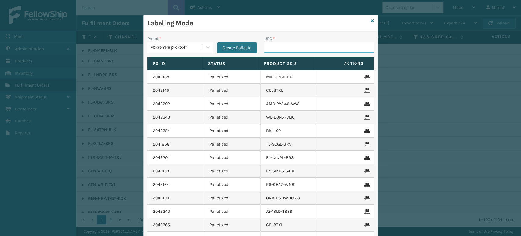
click at [291, 46] on input "UPC *" at bounding box center [319, 47] width 110 height 11
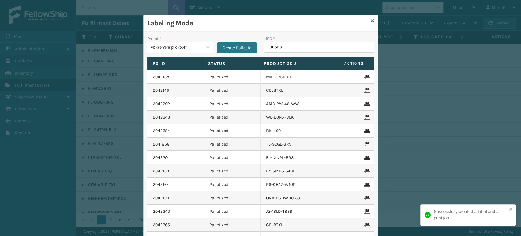
type input "1305Box"
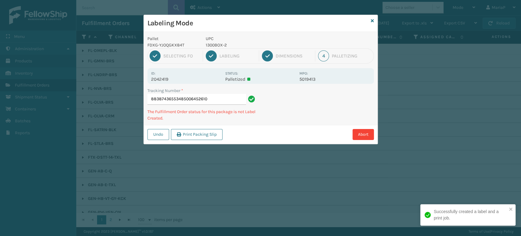
type input "883874365534850064526103"
type input "883880422713850064526103"
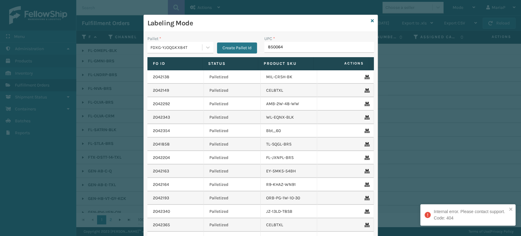
type input "8500645"
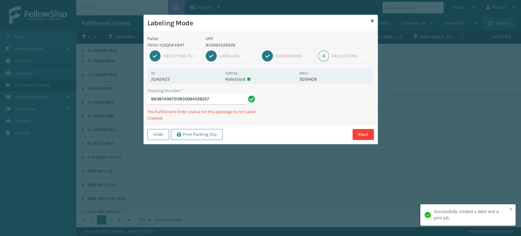
type input "883874367310850064526257"
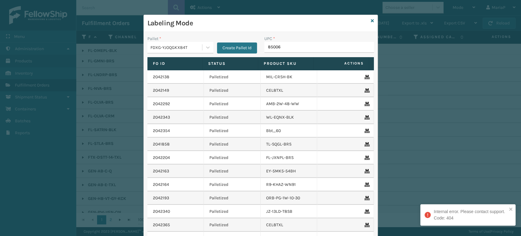
type input "850064"
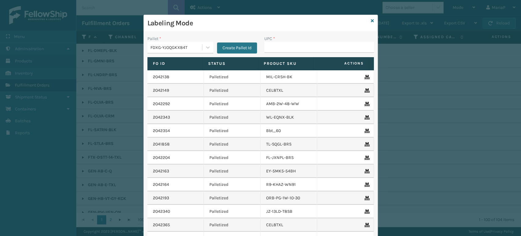
click at [197, 48] on div "FDXG-YJOQGKX84T" at bounding box center [177, 47] width 52 height 6
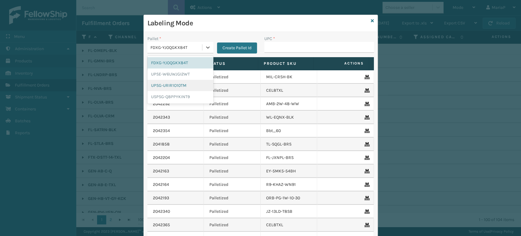
click at [178, 83] on div "UPSG-URIR1O10TM" at bounding box center [181, 85] width 66 height 11
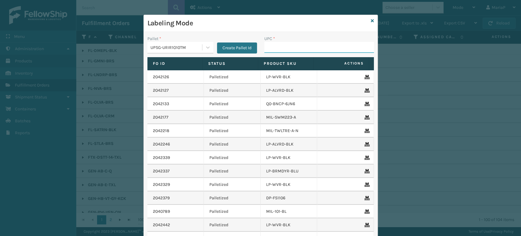
click at [283, 45] on input "UPC *" at bounding box center [319, 47] width 110 height 11
type input "KM-SC182414-N3"
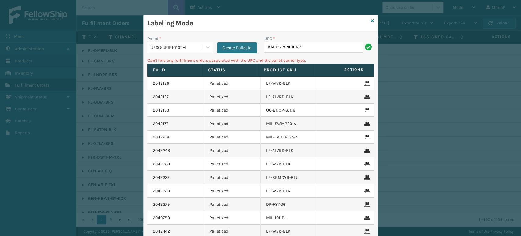
click at [306, 49] on input "KM-SC182414-N3" at bounding box center [313, 47] width 99 height 11
click at [176, 48] on div "UPSG-URIR1O10TM" at bounding box center [177, 47] width 52 height 6
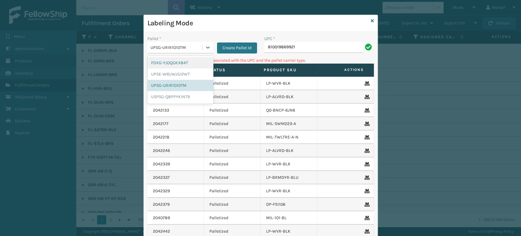
click at [174, 62] on div "FDXG-YJOQGKX84T" at bounding box center [181, 62] width 66 height 11
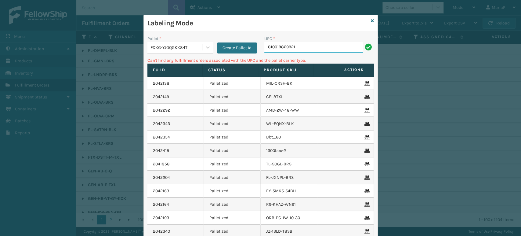
click at [295, 49] on input "810019869921" at bounding box center [313, 47] width 99 height 11
click at [372, 21] on div "Labeling Mode" at bounding box center [261, 23] width 234 height 17
click at [371, 20] on icon at bounding box center [372, 21] width 3 height 4
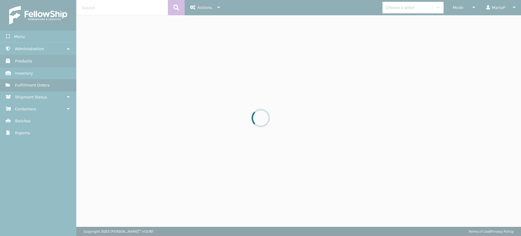
click at [405, 10] on div at bounding box center [260, 118] width 521 height 236
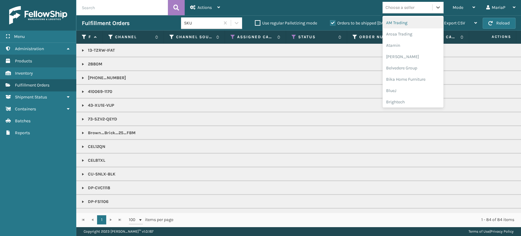
click at [405, 10] on div "Choose a seller" at bounding box center [400, 7] width 29 height 6
type input "KO"
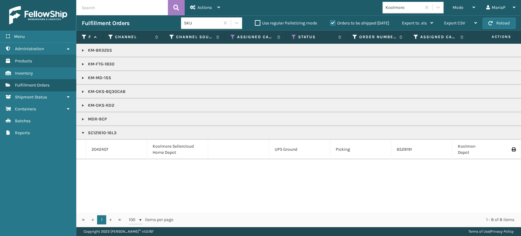
copy p "KM-MD-1SS"
click at [457, 11] on div "Mode" at bounding box center [464, 7] width 23 height 15
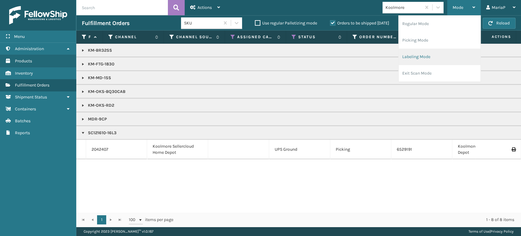
click at [445, 57] on li "Labeling Mode" at bounding box center [440, 57] width 82 height 16
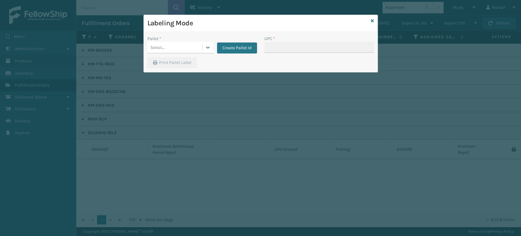
click at [180, 47] on div "Select..." at bounding box center [175, 47] width 55 height 10
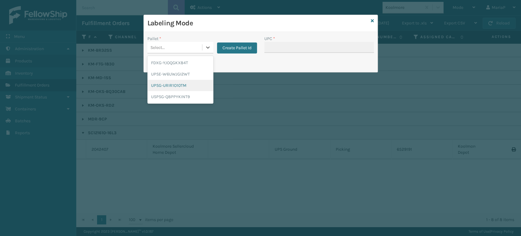
click at [178, 85] on div "UPSG-URIR1O10TM" at bounding box center [181, 85] width 66 height 11
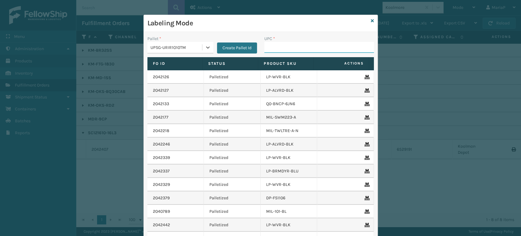
click at [288, 50] on input "UPC *" at bounding box center [319, 47] width 110 height 11
paste input "KM-MD-1SS"
type input "KM-MD-1SS"
type input "KM-BR32SS"
type input "KM-MD-1SS"
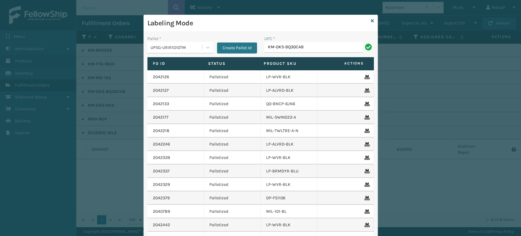
type input "KM-OKS-BQ30CAB"
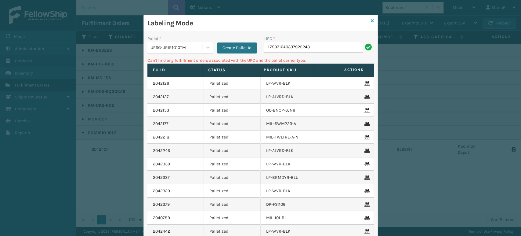
click at [371, 19] on icon at bounding box center [372, 21] width 3 height 4
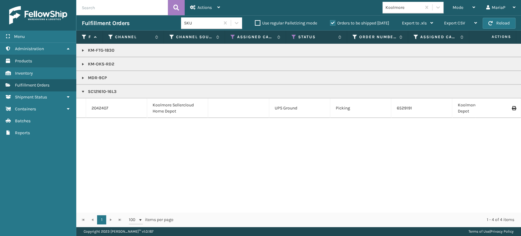
click at [83, 75] on link at bounding box center [83, 77] width 5 height 5
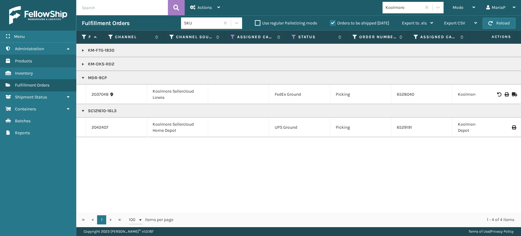
click at [85, 49] on link at bounding box center [83, 50] width 5 height 5
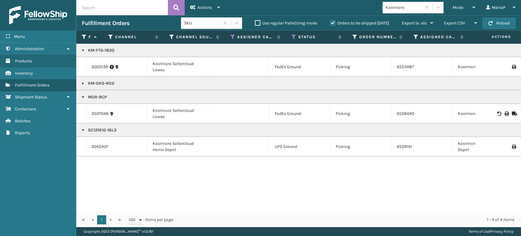
click at [82, 85] on link at bounding box center [83, 83] width 5 height 5
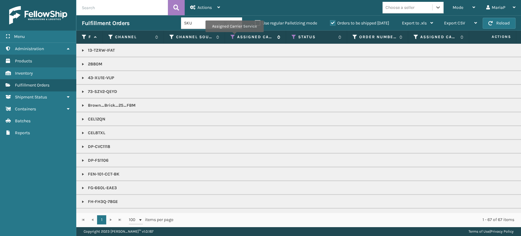
click at [234, 36] on icon at bounding box center [233, 36] width 5 height 5
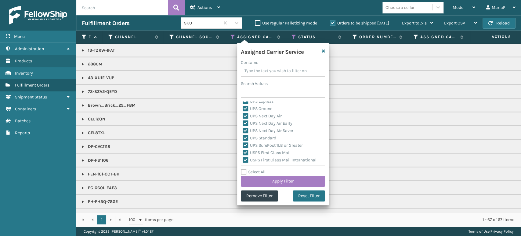
scroll to position [188, 0]
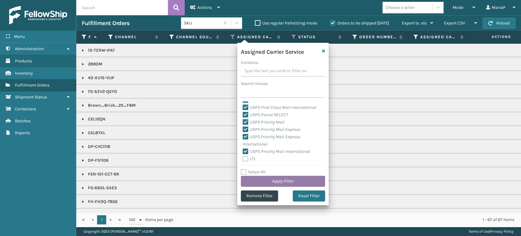
click at [271, 180] on button "Apply Filter" at bounding box center [283, 181] width 84 height 11
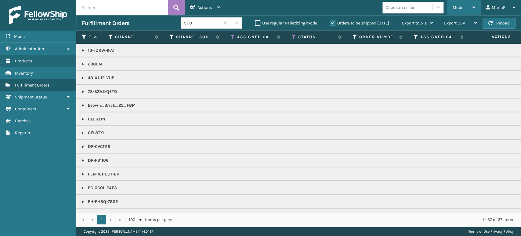
click at [469, 4] on div "Mode" at bounding box center [464, 7] width 23 height 15
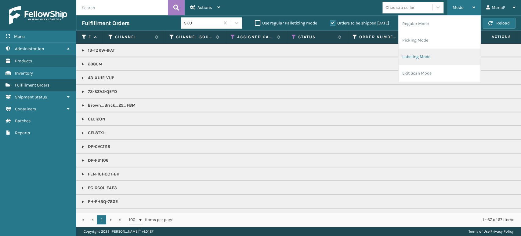
click at [425, 56] on li "Labeling Mode" at bounding box center [440, 57] width 82 height 16
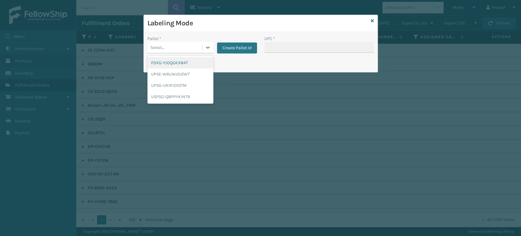
click at [162, 44] on div "Select..." at bounding box center [158, 47] width 14 height 6
click at [181, 62] on div "FDXG-YJOQGKX84T" at bounding box center [181, 62] width 66 height 11
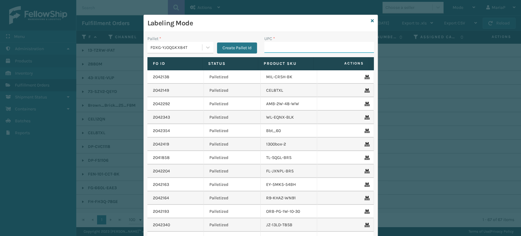
click at [281, 43] on input "UPC *" at bounding box center [319, 47] width 110 height 11
type input "8500645"
type input "8409851"
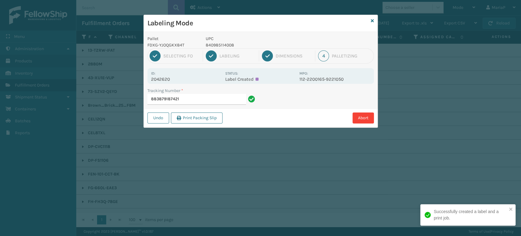
click at [217, 46] on p "840985114008" at bounding box center [251, 45] width 90 height 6
copy p "840985114008"
click at [222, 102] on input "883879187421" at bounding box center [197, 99] width 99 height 11
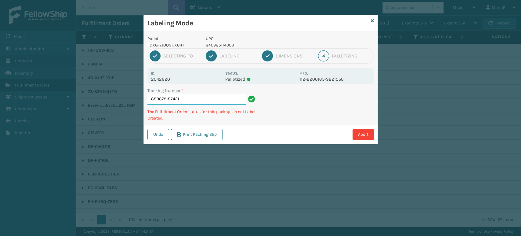
paste input "840985114008"
type input "883879187421840985114008"
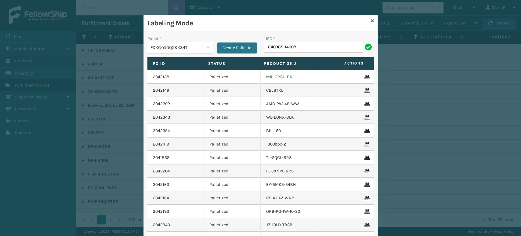
type input "840985114008"
type input "840985121907"
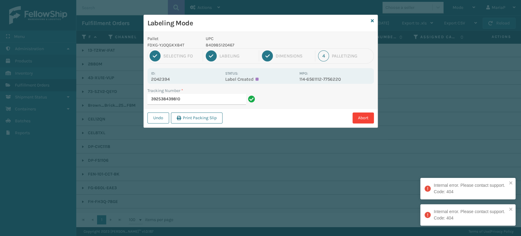
type input "392538439810"
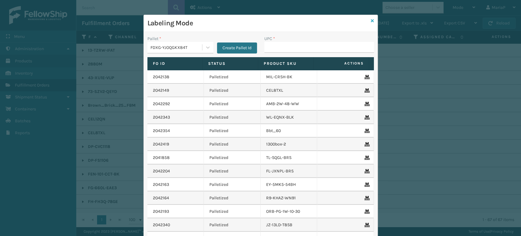
click at [371, 20] on icon at bounding box center [372, 21] width 3 height 4
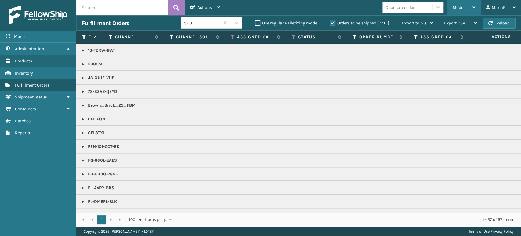
click at [456, 8] on span "Mode" at bounding box center [458, 7] width 11 height 5
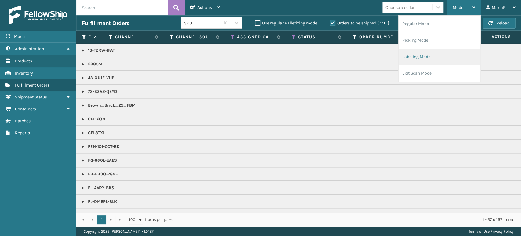
click at [436, 60] on li "Labeling Mode" at bounding box center [440, 57] width 82 height 16
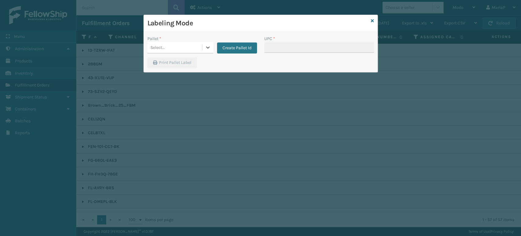
click at [199, 43] on div "Select..." at bounding box center [175, 47] width 55 height 10
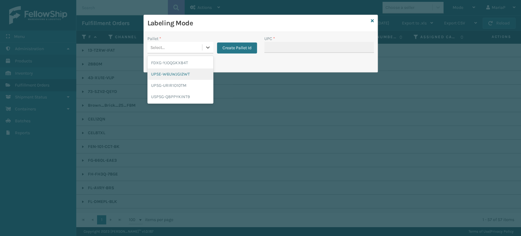
click at [198, 73] on div "UPSE-W6UWJGI2WT" at bounding box center [181, 73] width 66 height 11
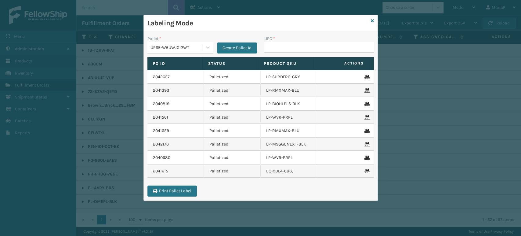
drag, startPoint x: 187, startPoint y: 41, endPoint x: 186, endPoint y: 61, distance: 20.5
click at [188, 41] on div "Pallet *" at bounding box center [181, 38] width 66 height 6
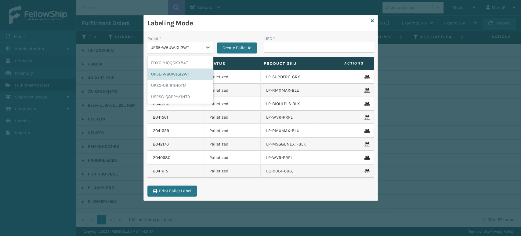
click at [188, 46] on div "UPSE-W6UWJGI2WT" at bounding box center [177, 47] width 52 height 6
drag, startPoint x: 186, startPoint y: 63, endPoint x: 209, endPoint y: 58, distance: 23.4
click at [186, 63] on div "FDXG-YJOQGKX84T" at bounding box center [181, 62] width 66 height 11
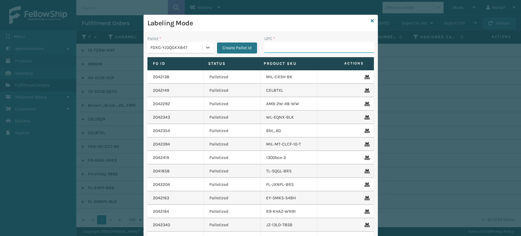
click at [282, 52] on input "UPC *" at bounding box center [319, 47] width 110 height 11
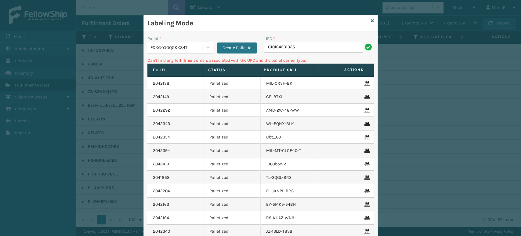
click at [183, 50] on div "FDXG-YJOQGKX84T" at bounding box center [177, 47] width 52 height 6
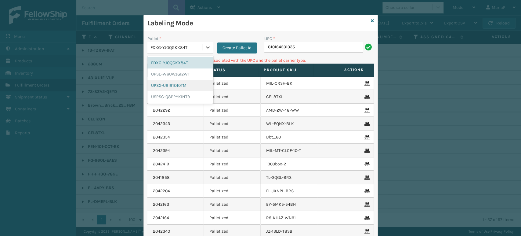
click at [176, 84] on div "UPSG-URIR1O10TM" at bounding box center [181, 85] width 66 height 11
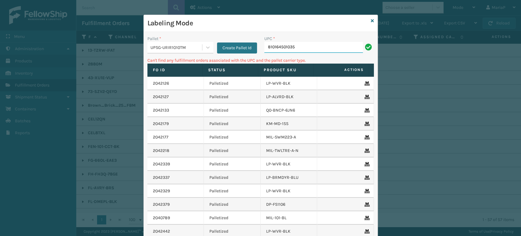
click at [289, 49] on input "810164501035" at bounding box center [313, 47] width 99 height 11
click at [193, 46] on div "UPSG-URIR1O10TM" at bounding box center [177, 47] width 52 height 6
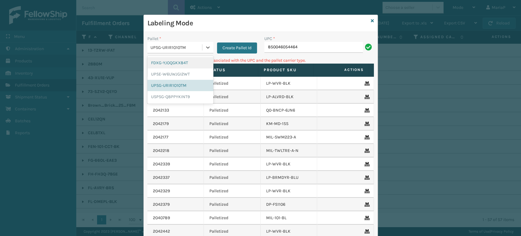
drag, startPoint x: 168, startPoint y: 65, endPoint x: 232, endPoint y: 61, distance: 64.6
click at [169, 65] on div "FDXG-YJOQGKX84T" at bounding box center [181, 62] width 66 height 11
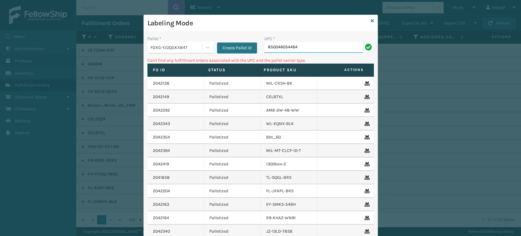
click at [325, 51] on input "850046054464" at bounding box center [313, 47] width 99 height 11
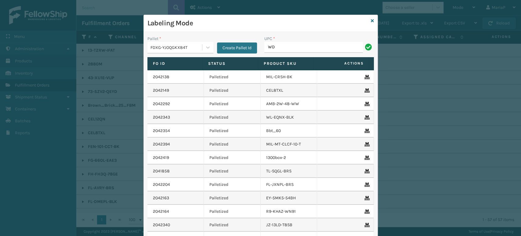
type input "wdnlogsm"
type input "8409851"
type input "8100909"
type input "Brown_Brick_25_FBM"
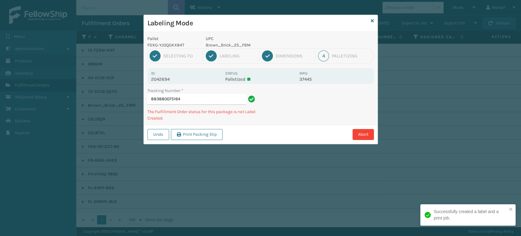
click at [225, 46] on p "Brown_Brick_25_FBM" at bounding box center [251, 45] width 90 height 6
copy p "Brown_Brick_25_FBM"
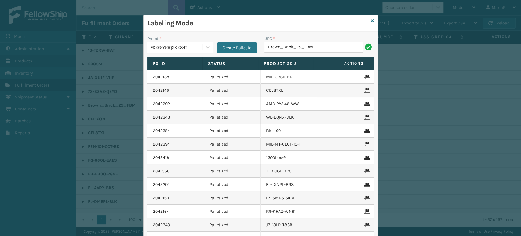
type input "Brown_Brick_25_FBM"
click at [286, 48] on input "UPC *" at bounding box center [319, 47] width 110 height 11
type input "810081"
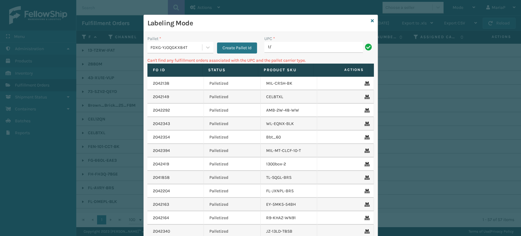
type input "1"
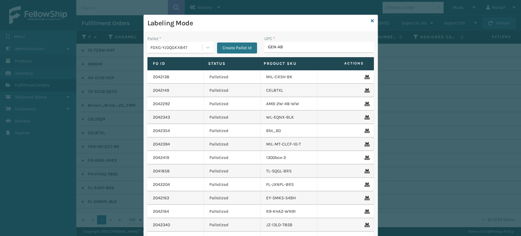
type input "GEN-AB-"
type input "8500124"
type input "FL-OLVA-CRM"
type input "85000445"
type input "850004456743"
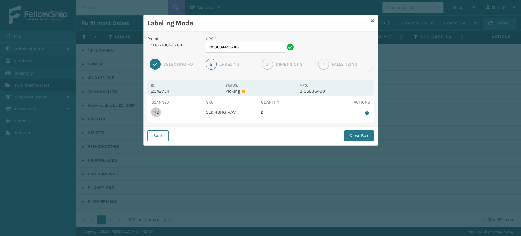
click at [254, 53] on div "UPC * 850004456743" at bounding box center [250, 45] width 97 height 21
click at [253, 51] on input "850004456743" at bounding box center [245, 47] width 79 height 11
click at [354, 131] on button "Close Box" at bounding box center [359, 135] width 30 height 11
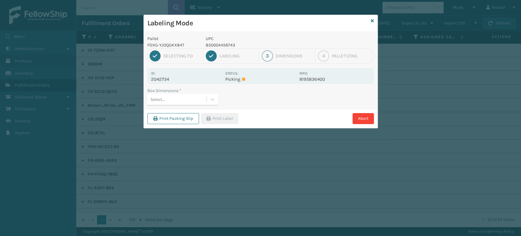
click at [205, 95] on div "Select..." at bounding box center [177, 99] width 59 height 10
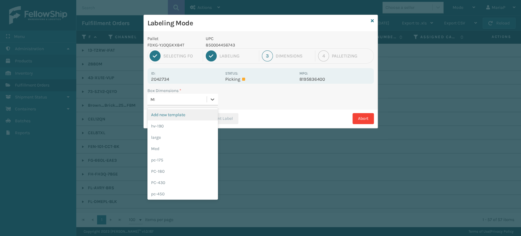
type input "MED"
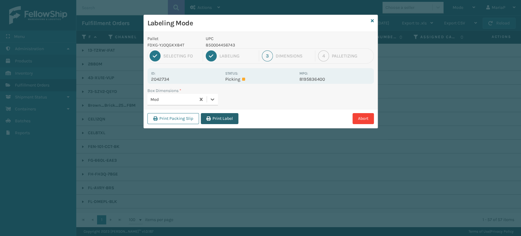
click at [220, 114] on button "Print Label" at bounding box center [220, 118] width 38 height 11
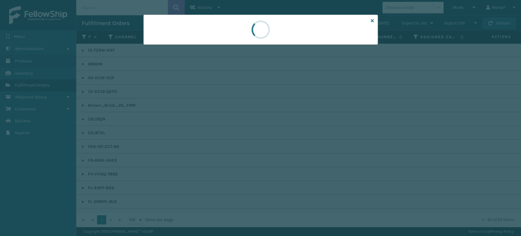
click at [220, 114] on div at bounding box center [260, 118] width 521 height 236
click at [221, 114] on div at bounding box center [260, 118] width 521 height 236
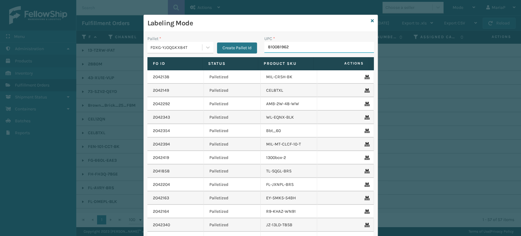
type input "8100819626"
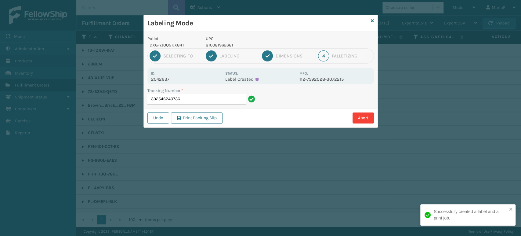
click at [230, 105] on div "Tracking Number * 392546240736" at bounding box center [202, 97] width 117 height 21
click at [229, 101] on input "392546240736" at bounding box center [197, 99] width 99 height 11
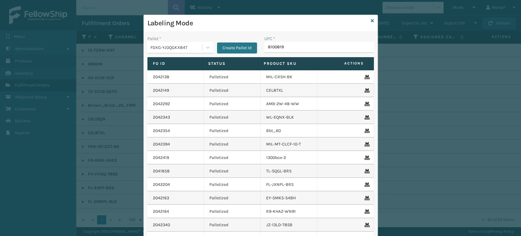
type input "81008196"
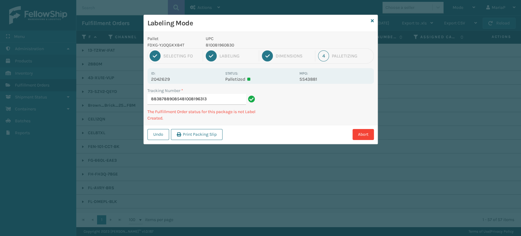
type input "883878890854810081963138"
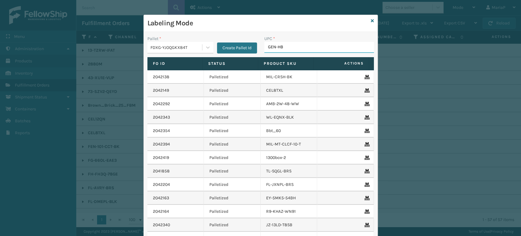
type input "GEN-HB-"
click at [368, 20] on div "Labeling Mode" at bounding box center [261, 23] width 234 height 17
click at [371, 19] on icon at bounding box center [372, 21] width 3 height 4
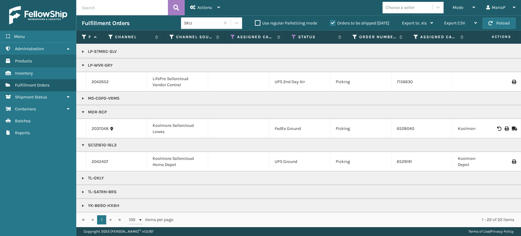
scroll to position [206, 0]
click at [413, 3] on div "Choose a seller" at bounding box center [408, 7] width 50 height 10
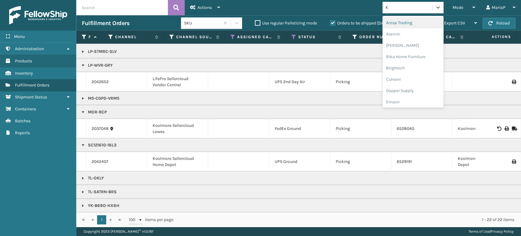
type input "KO"
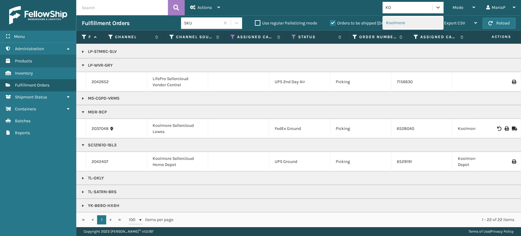
click at [402, 25] on div "Koolmore" at bounding box center [413, 22] width 61 height 11
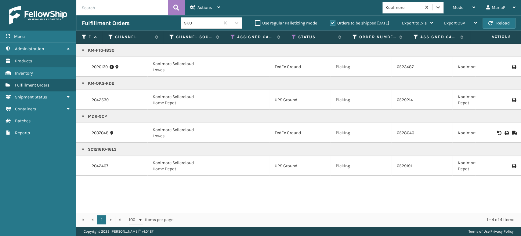
copy p "KM-OKS-RD2"
click at [465, 7] on div "Mode" at bounding box center [464, 7] width 23 height 15
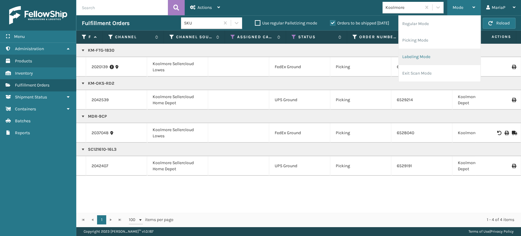
click at [426, 57] on li "Labeling Mode" at bounding box center [440, 57] width 82 height 16
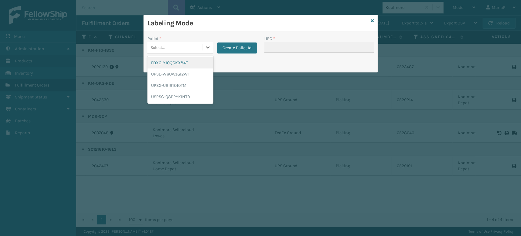
click at [185, 46] on div "Select..." at bounding box center [175, 47] width 55 height 10
click at [188, 84] on div "UPSG-URIR1O10TM" at bounding box center [181, 85] width 66 height 11
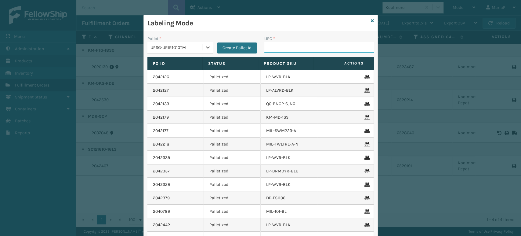
drag, startPoint x: 278, startPoint y: 49, endPoint x: 275, endPoint y: 46, distance: 4.3
click at [277, 48] on input "UPC *" at bounding box center [319, 47] width 110 height 11
paste input "KM-OKS-RD2"
type input "KM-OKS-RD2"
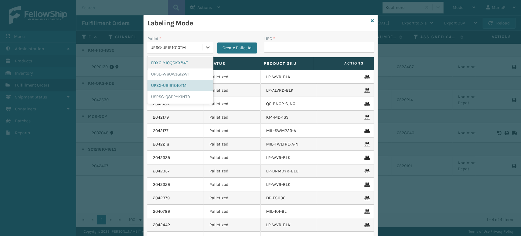
click at [187, 50] on div "UPSG-URIR1O10TM" at bounding box center [177, 47] width 52 height 6
click at [176, 59] on div "FDXG-YJOQGKX84T" at bounding box center [181, 62] width 66 height 11
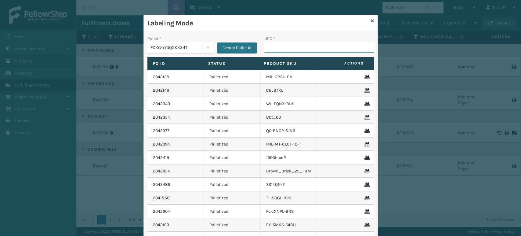
click at [264, 48] on input "UPC *" at bounding box center [319, 47] width 110 height 11
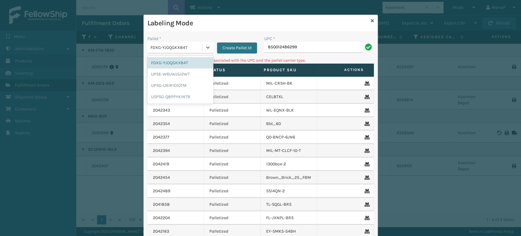
click at [177, 48] on div "FDXG-YJOQGKX84T" at bounding box center [177, 47] width 52 height 6
drag, startPoint x: 169, startPoint y: 87, endPoint x: 280, endPoint y: 48, distance: 117.9
click at [169, 86] on div "UPSG-URIR1O10TM" at bounding box center [181, 85] width 66 height 11
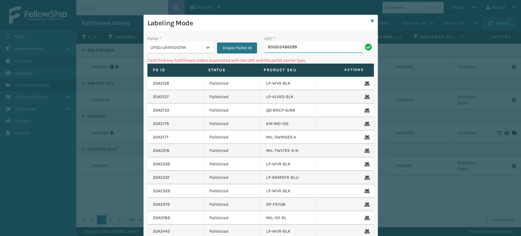
click at [283, 47] on input "850012486299" at bounding box center [313, 47] width 99 height 11
drag, startPoint x: 169, startPoint y: 41, endPoint x: 174, endPoint y: 46, distance: 6.9
click at [170, 41] on div "Pallet *" at bounding box center [181, 38] width 66 height 6
drag, startPoint x: 174, startPoint y: 46, endPoint x: 178, endPoint y: 47, distance: 4.4
click at [175, 46] on div "UPSG-URIR1O10TM" at bounding box center [177, 47] width 52 height 6
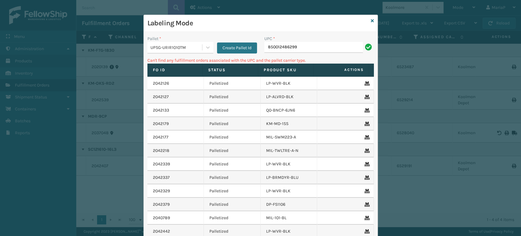
click at [366, 19] on div "Labeling Mode" at bounding box center [261, 23] width 234 height 17
click at [371, 19] on div "Labeling Mode Pallet * UPSG-URIR1O10TM Create Pallet Id UPC * 850012486299 Can'…" at bounding box center [261, 149] width 235 height 268
click at [371, 22] on icon at bounding box center [372, 21] width 3 height 4
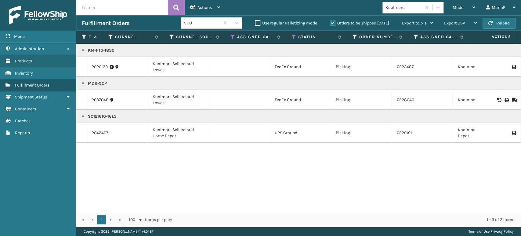
click at [400, 9] on div "Koolmore" at bounding box center [404, 7] width 36 height 6
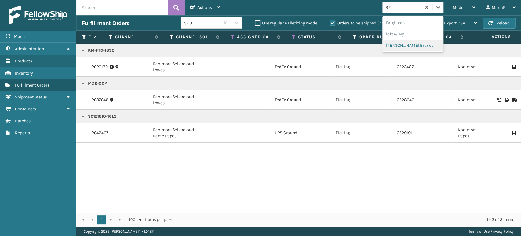
type input "BR"
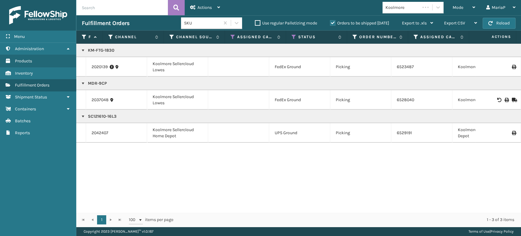
click at [417, 15] on div "Mode Regular Mode Picking Mode Labeling Mode Exit Scan Mode Koolmore MariaP Log…" at bounding box center [374, 7] width 296 height 15
click at [415, 7] on div "Koolmore" at bounding box center [404, 7] width 36 height 6
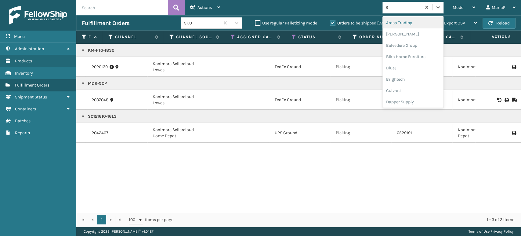
type input "BR"
click at [405, 19] on div "Brightech" at bounding box center [413, 22] width 61 height 11
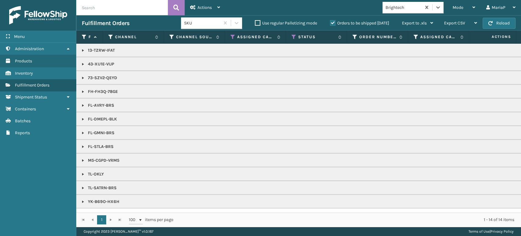
click at [84, 146] on link at bounding box center [83, 146] width 5 height 5
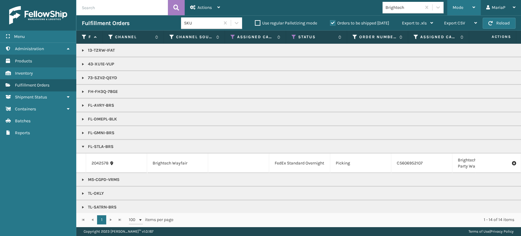
click at [464, 4] on div "Mode" at bounding box center [464, 7] width 23 height 15
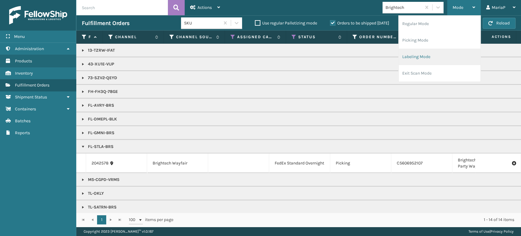
click at [441, 57] on li "Labeling Mode" at bounding box center [440, 57] width 82 height 16
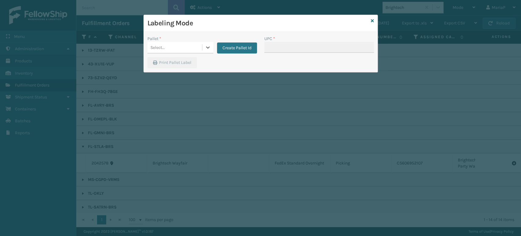
click at [175, 46] on div "Select..." at bounding box center [175, 47] width 55 height 10
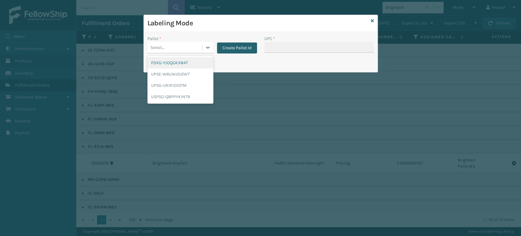
click at [237, 49] on button "Create Pallet Id" at bounding box center [237, 47] width 40 height 11
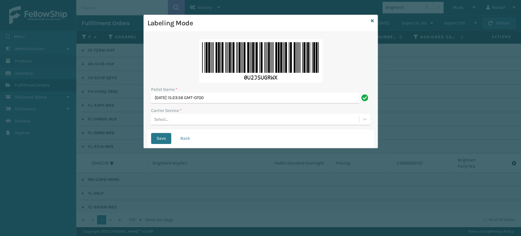
click at [249, 90] on div "Pallet Name *" at bounding box center [260, 89] width 219 height 6
drag, startPoint x: 249, startPoint y: 90, endPoint x: 243, endPoint y: 97, distance: 9.3
click at [248, 90] on div "Pallet Name *" at bounding box center [260, 89] width 219 height 6
click at [243, 97] on input "[DATE] 15:23:56 GMT-0700" at bounding box center [255, 98] width 208 height 11
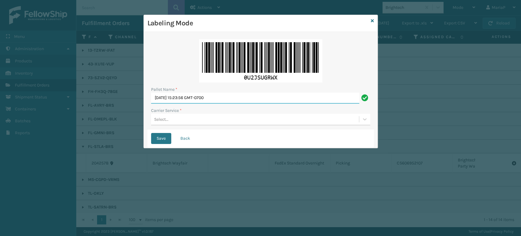
click at [243, 97] on input "[DATE] 15:23:56 GMT-0700" at bounding box center [255, 98] width 208 height 11
type input "BOX TRUCK"
click at [183, 120] on div "Select..." at bounding box center [255, 119] width 208 height 10
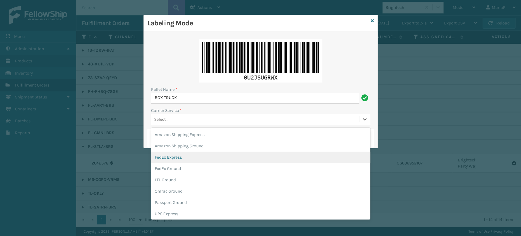
drag, startPoint x: 183, startPoint y: 158, endPoint x: 181, endPoint y: 154, distance: 4.4
click at [183, 158] on div "FedEx Express" at bounding box center [260, 156] width 219 height 11
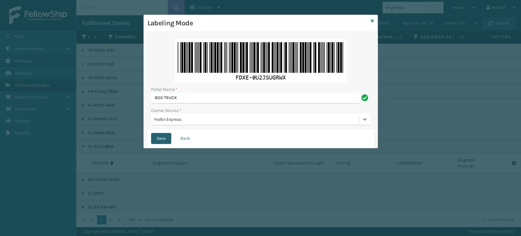
click at [165, 134] on button "Save" at bounding box center [161, 138] width 20 height 11
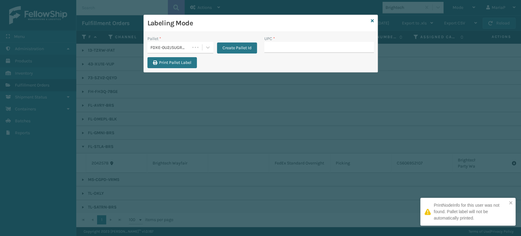
click at [334, 45] on input "UPC *" at bounding box center [319, 47] width 110 height 11
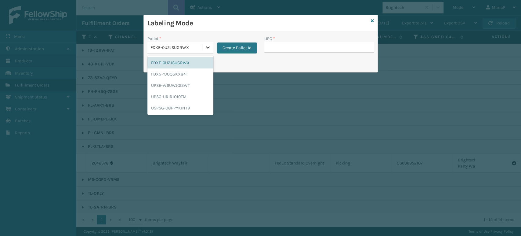
click at [207, 51] on div at bounding box center [207, 47] width 11 height 11
click at [190, 77] on div "FDXG-YJOQGKX84T" at bounding box center [181, 73] width 66 height 11
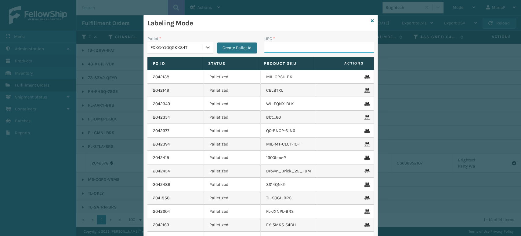
click at [285, 44] on input "UPC *" at bounding box center [319, 47] width 110 height 11
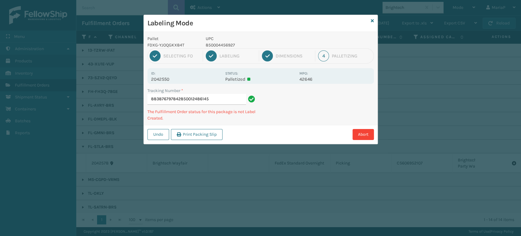
type input "883876797842850012486145"
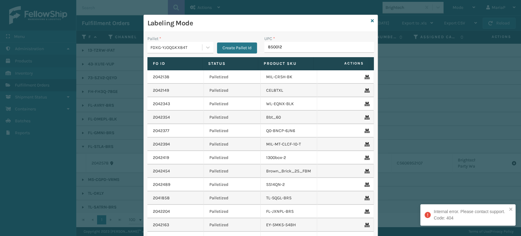
type input "8500124"
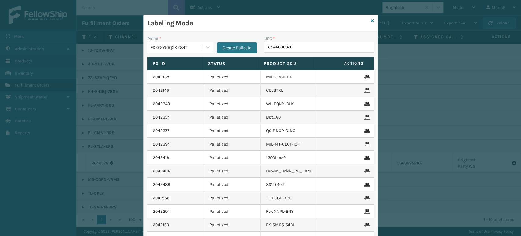
type input "85440300708"
type input "8500044"
type input "85000445"
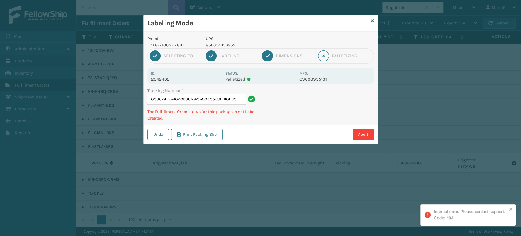
type input "883874204183850012486985850012486985"
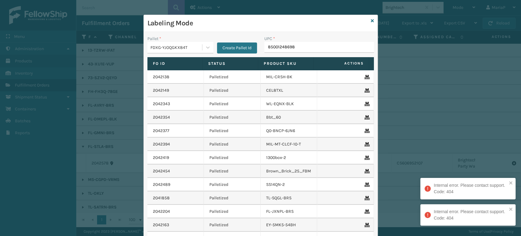
type input "850012486985"
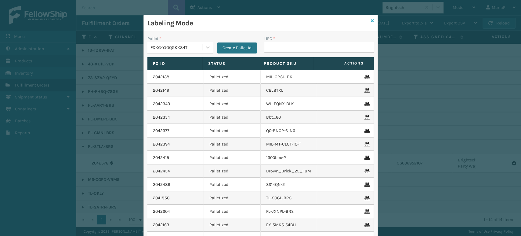
click at [371, 20] on icon at bounding box center [372, 21] width 3 height 4
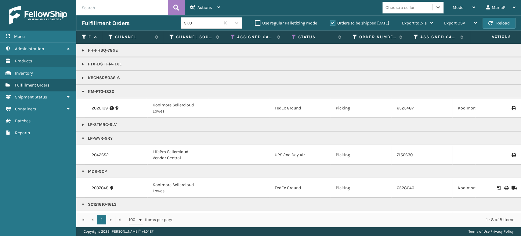
click at [84, 124] on link at bounding box center [83, 124] width 5 height 5
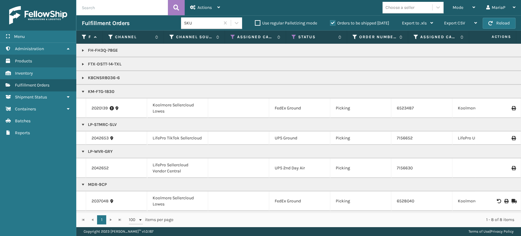
click at [84, 124] on link at bounding box center [83, 124] width 5 height 5
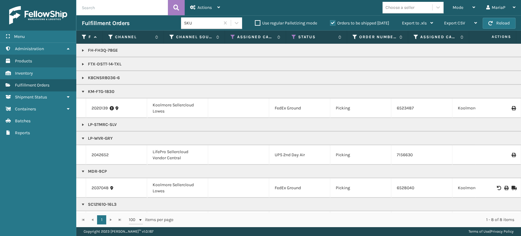
click at [83, 124] on link at bounding box center [83, 124] width 5 height 5
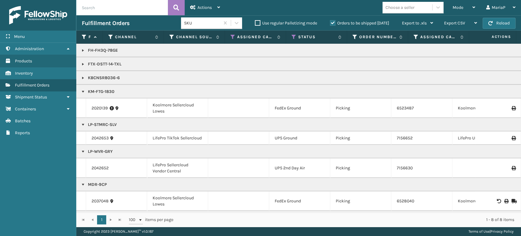
click at [81, 89] on link at bounding box center [83, 91] width 5 height 5
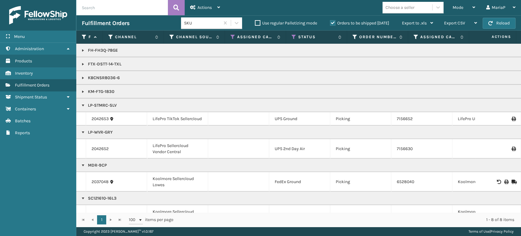
click at [84, 131] on link at bounding box center [83, 132] width 5 height 5
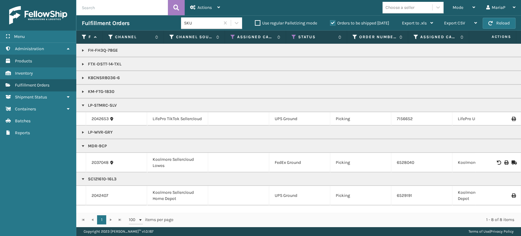
click at [83, 106] on link at bounding box center [83, 105] width 5 height 5
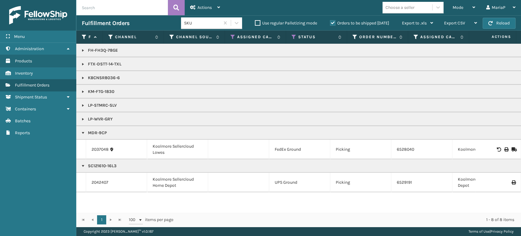
click at [83, 165] on link at bounding box center [83, 165] width 5 height 5
click at [81, 134] on link at bounding box center [83, 132] width 5 height 5
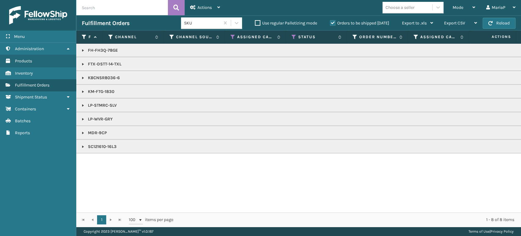
click at [84, 119] on link at bounding box center [83, 119] width 5 height 5
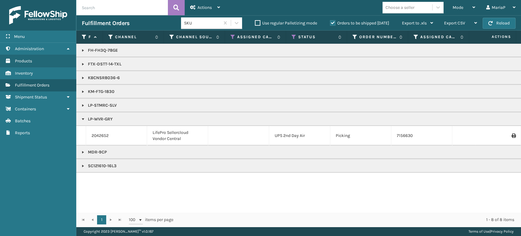
click at [81, 152] on link at bounding box center [83, 152] width 5 height 5
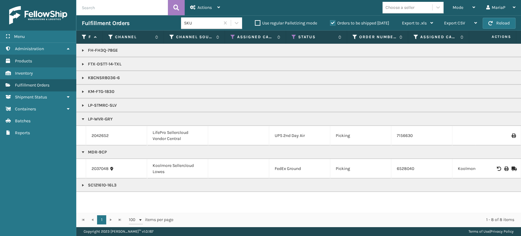
drag, startPoint x: 385, startPoint y: 11, endPoint x: 381, endPoint y: 7, distance: 6.3
click at [385, 11] on div "Choose a seller" at bounding box center [408, 7] width 50 height 10
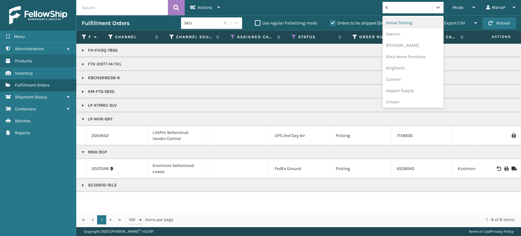
type input "KO"
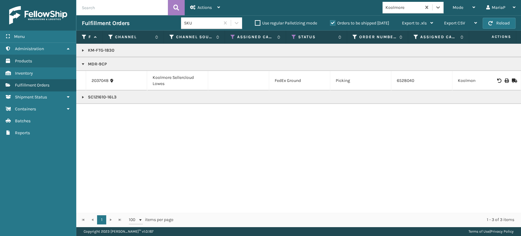
click at [418, 10] on div "Koolmore" at bounding box center [404, 7] width 36 height 6
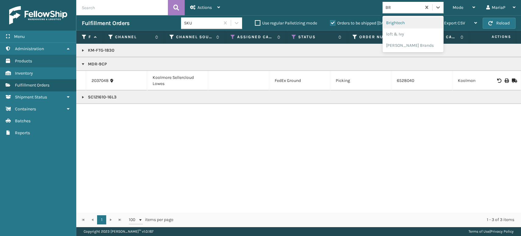
type input "BRI"
click at [406, 23] on div "Brightech" at bounding box center [413, 22] width 61 height 11
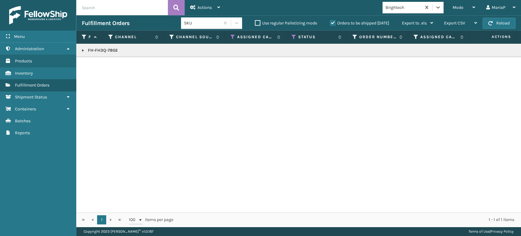
copy p "FH-FH3Q-78GE"
click at [83, 51] on link at bounding box center [83, 50] width 5 height 5
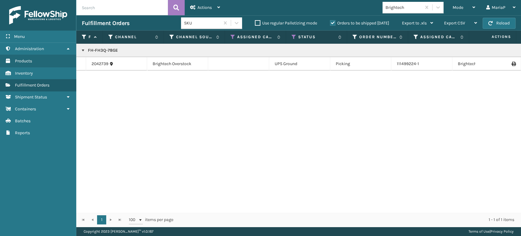
click at [417, 11] on div "Brightech" at bounding box center [402, 7] width 39 height 10
click at [416, 12] on div "Brightech" at bounding box center [402, 7] width 39 height 10
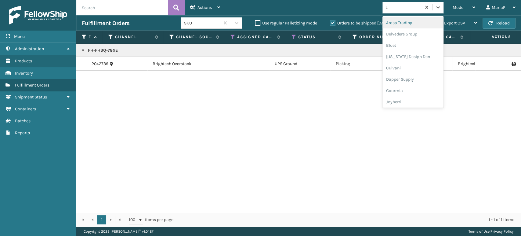
type input "LI"
click at [408, 32] on div "LifePro Fitness" at bounding box center [413, 33] width 61 height 11
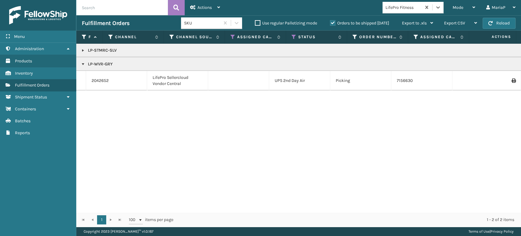
copy p "LP-WVR-GRY"
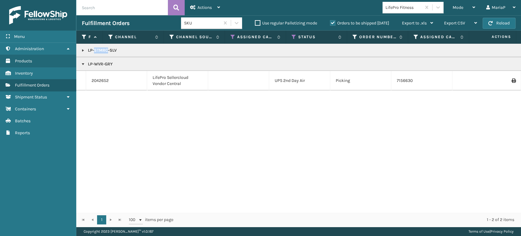
copy p "LP-STMRC-SLV"
click at [81, 51] on link at bounding box center [83, 50] width 5 height 5
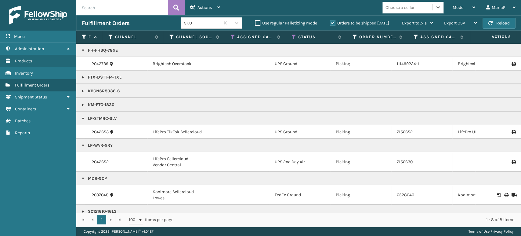
scroll to position [10, 0]
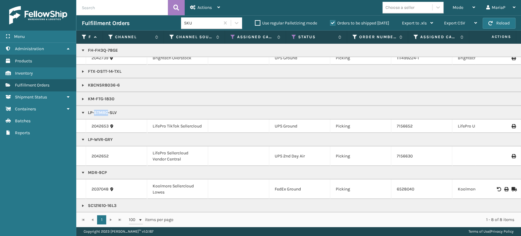
click at [457, 5] on span "Mode" at bounding box center [458, 7] width 11 height 5
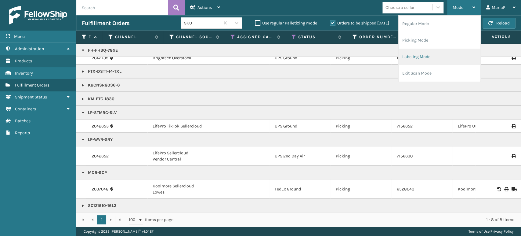
click at [426, 53] on li "Labeling Mode" at bounding box center [440, 57] width 82 height 16
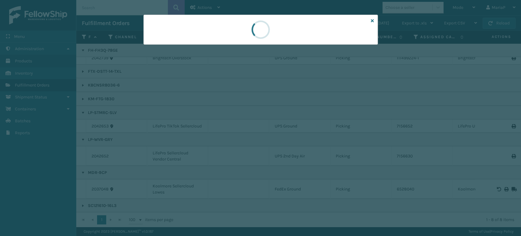
click at [191, 47] on div at bounding box center [260, 118] width 521 height 236
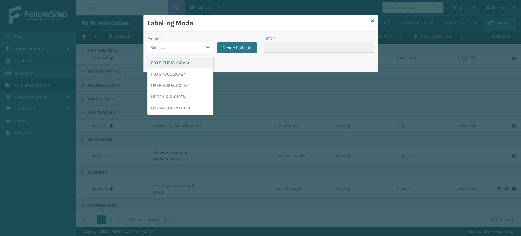
click at [191, 47] on div "Select..." at bounding box center [175, 47] width 55 height 10
click at [180, 75] on div "FDXG-YJOQGKX84T" at bounding box center [181, 73] width 66 height 11
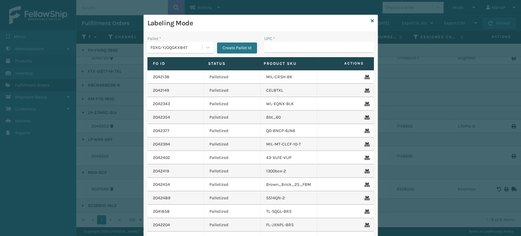
click at [261, 48] on div "UPC *" at bounding box center [319, 46] width 117 height 22
click at [272, 43] on input "UPC *" at bounding box center [319, 47] width 110 height 11
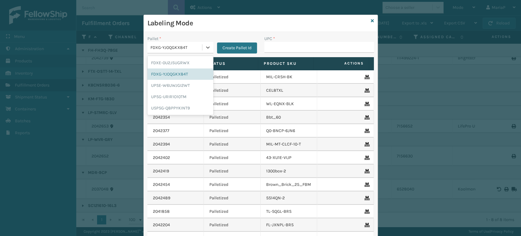
click at [186, 47] on div "FDXG-YJOQGKX84T" at bounding box center [177, 47] width 52 height 6
click at [171, 93] on div "UPSG-URIR1O10TM" at bounding box center [181, 96] width 66 height 11
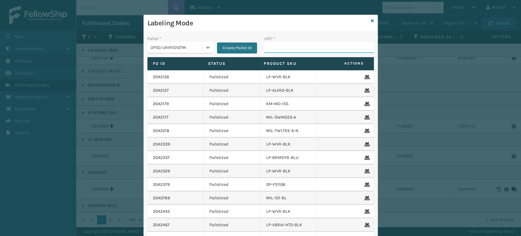
click at [278, 50] on input "UPC *" at bounding box center [319, 47] width 110 height 11
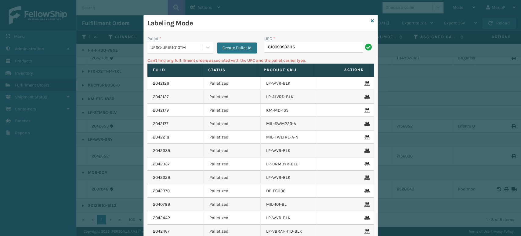
click at [174, 49] on div "UPSG-URIR1O10TM" at bounding box center [177, 47] width 52 height 6
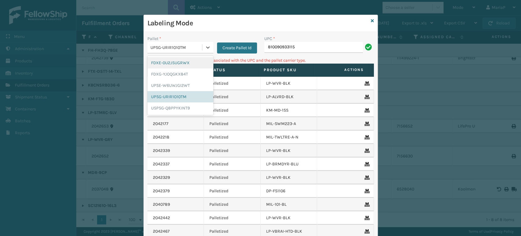
click at [183, 61] on div "FDXE-0U2JSUGRWX" at bounding box center [181, 62] width 66 height 11
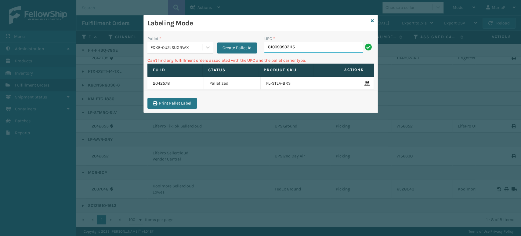
click at [299, 45] on input "810090933115" at bounding box center [313, 47] width 99 height 11
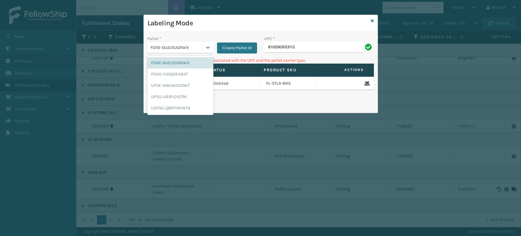
click at [202, 48] on div "FDXE-0U2JSUGRWX" at bounding box center [177, 47] width 52 height 6
click at [371, 19] on icon at bounding box center [372, 21] width 3 height 4
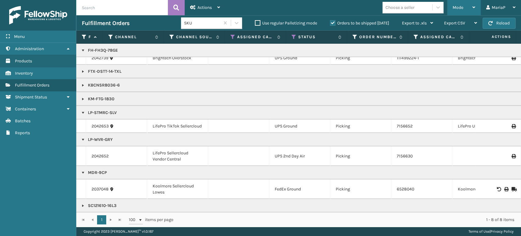
click at [465, 8] on div "Mode" at bounding box center [464, 7] width 23 height 15
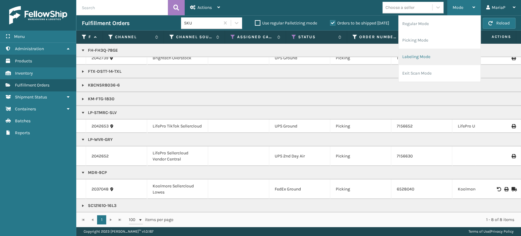
drag, startPoint x: 439, startPoint y: 61, endPoint x: 433, endPoint y: 58, distance: 6.4
click at [433, 58] on li "Labeling Mode" at bounding box center [440, 57] width 82 height 16
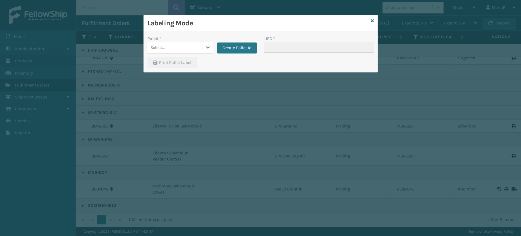
click at [184, 49] on div "Select..." at bounding box center [175, 47] width 55 height 10
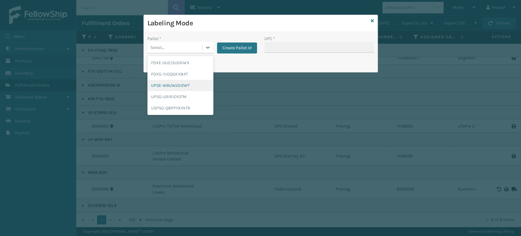
click at [185, 87] on div "UPSE-W6UWJGI2WT" at bounding box center [181, 85] width 66 height 11
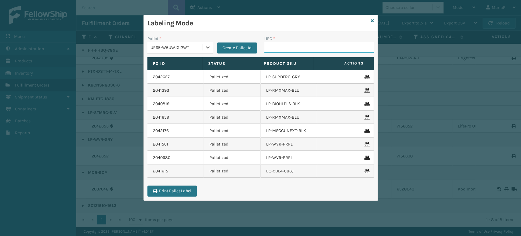
click at [291, 46] on input "UPC *" at bounding box center [319, 47] width 110 height 11
click at [209, 45] on icon at bounding box center [208, 47] width 6 height 6
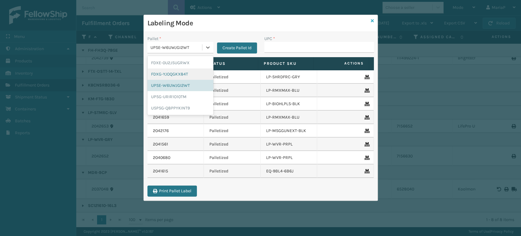
click at [373, 22] on icon at bounding box center [372, 21] width 3 height 4
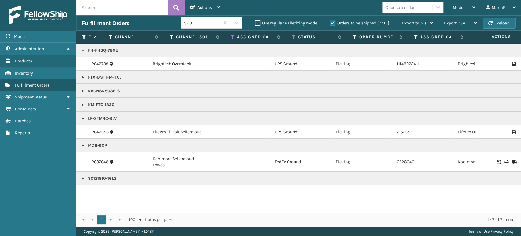
click at [84, 90] on link at bounding box center [83, 91] width 5 height 5
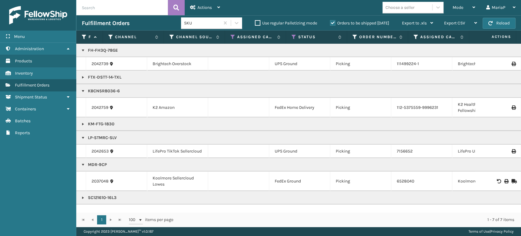
click at [97, 104] on td "2042759" at bounding box center [116, 108] width 61 height 20
click at [103, 105] on link "2042759" at bounding box center [100, 107] width 17 height 6
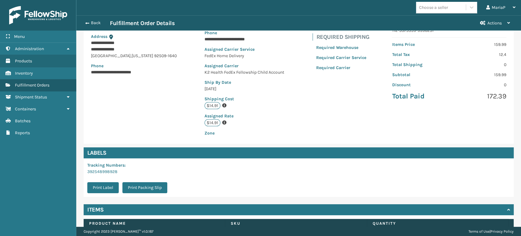
scroll to position [125, 0]
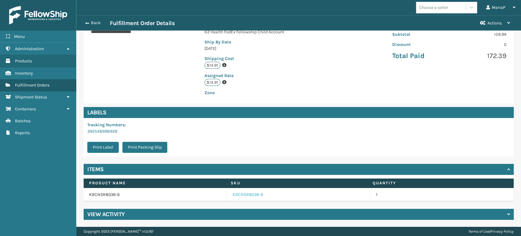
click at [248, 197] on link "KBCNSR8036-6" at bounding box center [248, 194] width 31 height 6
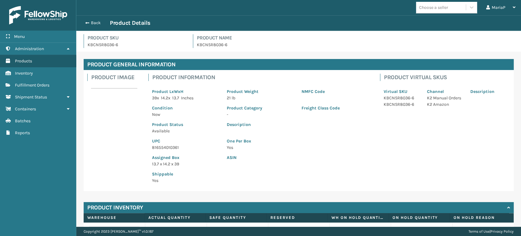
click at [168, 149] on p "816554010361" at bounding box center [185, 147] width 67 height 6
click at [168, 148] on p "816554010361" at bounding box center [185, 147] width 67 height 6
copy p "816554010361"
click at [79, 20] on div "Back Product Details" at bounding box center [298, 22] width 445 height 15
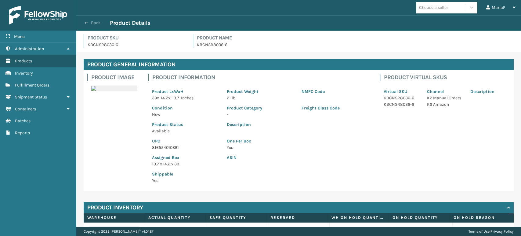
click at [87, 24] on span "button" at bounding box center [87, 23] width 4 height 4
click at [88, 24] on span "button" at bounding box center [87, 23] width 4 height 4
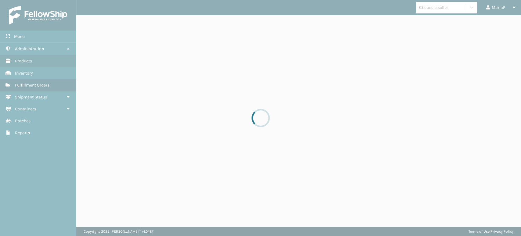
click at [88, 24] on div at bounding box center [260, 118] width 521 height 236
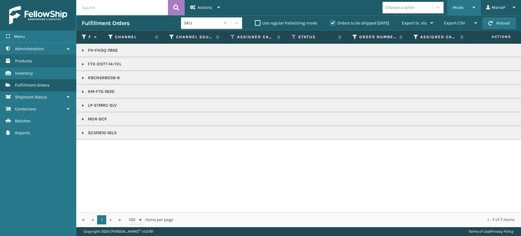
click at [459, 5] on span "Mode" at bounding box center [458, 7] width 11 height 5
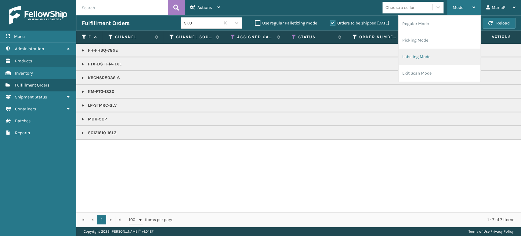
click at [448, 49] on li "Labeling Mode" at bounding box center [440, 57] width 82 height 16
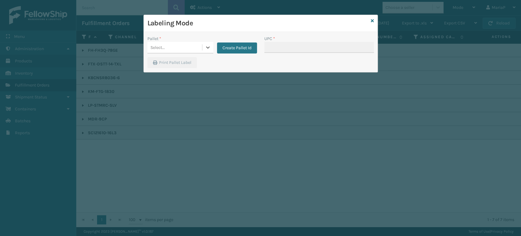
click at [190, 43] on div "Select..." at bounding box center [175, 47] width 55 height 10
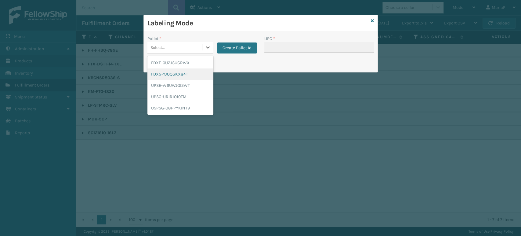
click at [180, 73] on div "FDXG-YJOQGKX84T" at bounding box center [181, 73] width 66 height 11
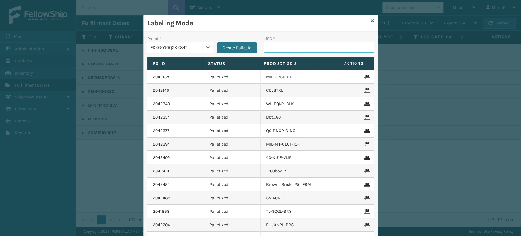
click at [296, 49] on input "UPC *" at bounding box center [319, 47] width 110 height 11
paste input "816554010361"
type input "816554010361"
type input "8500442"
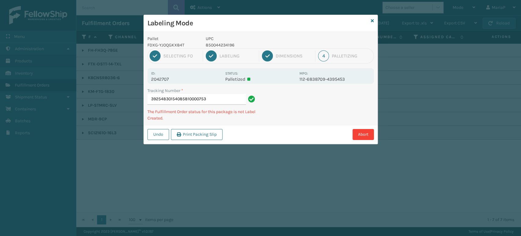
type input "392548301540858100007531"
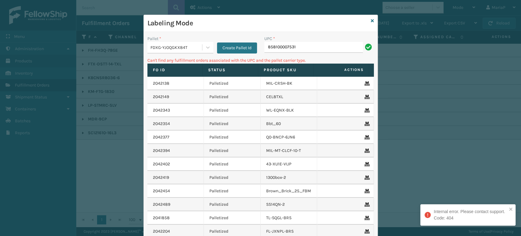
click at [186, 49] on div "FDXG-YJOQGKX84T" at bounding box center [177, 47] width 52 height 6
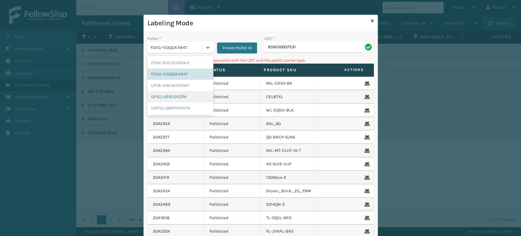
click at [177, 91] on div "UPSG-URIR1O10TM" at bounding box center [181, 96] width 66 height 11
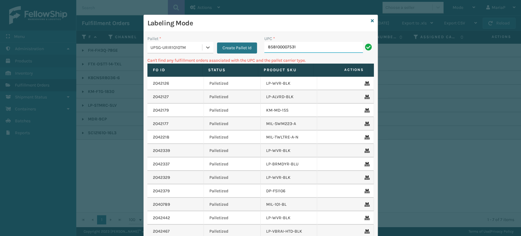
click at [305, 49] on input "858100007531" at bounding box center [313, 47] width 99 height 11
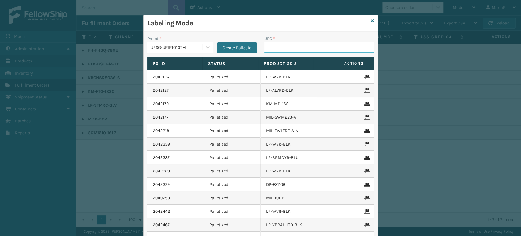
click at [264, 46] on input "UPC *" at bounding box center [319, 47] width 110 height 11
type input "8101613"
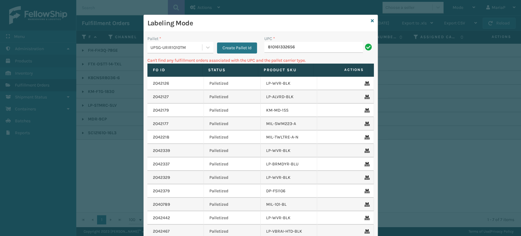
click at [319, 52] on input "810161332656" at bounding box center [313, 47] width 99 height 11
type input "LP-STMRC-SLV"
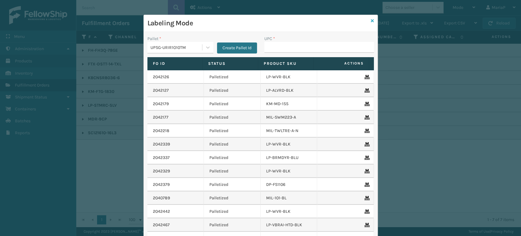
click at [371, 19] on icon at bounding box center [372, 21] width 3 height 4
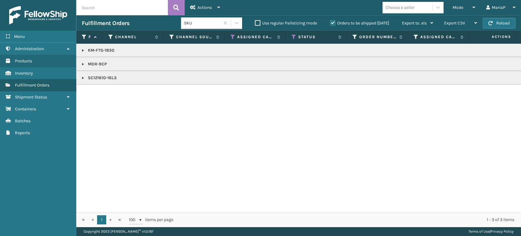
click at [98, 7] on input "text" at bounding box center [122, 7] width 92 height 15
type input "1Z59316A0324319002"
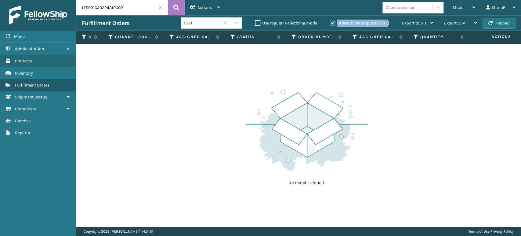
click at [334, 24] on label "Orders to be shipped [DATE]" at bounding box center [359, 22] width 59 height 5
click at [333, 23] on label "Orders to be shipped [DATE]" at bounding box center [359, 22] width 59 height 5
click at [330, 23] on input "Orders to be shipped [DATE]" at bounding box center [330, 22] width 0 height 4
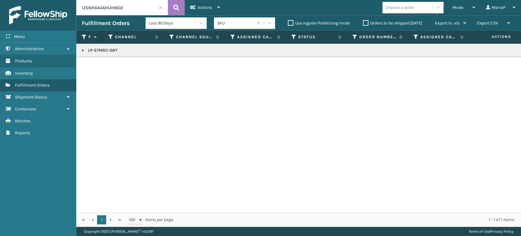
click at [85, 51] on link at bounding box center [83, 50] width 5 height 5
click at [97, 65] on link "2034610" at bounding box center [100, 64] width 16 height 6
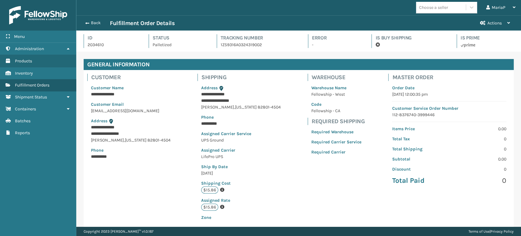
scroll to position [15, 445]
click at [87, 22] on span "button" at bounding box center [87, 23] width 4 height 4
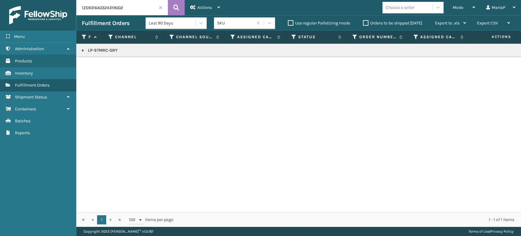
click at [83, 49] on link at bounding box center [83, 50] width 5 height 5
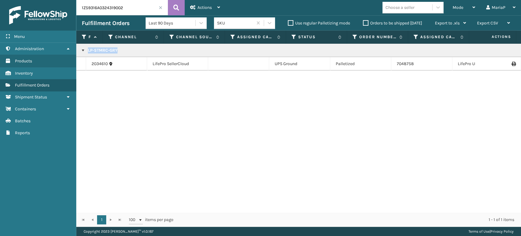
click at [469, 62] on icon at bounding box center [514, 64] width 4 height 4
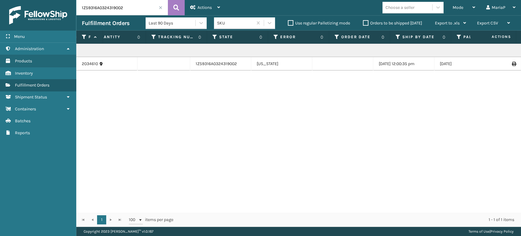
click at [160, 9] on span at bounding box center [161, 8] width 4 height 4
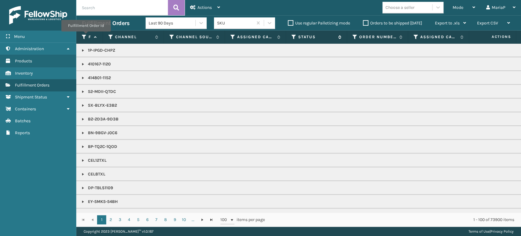
click at [292, 35] on icon at bounding box center [294, 36] width 5 height 5
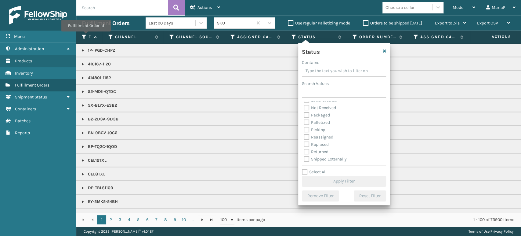
scroll to position [34, 0]
click at [302, 129] on div "Assigned Canceled Entered Exit Scan Label Created Not Received Packaged Palleti…" at bounding box center [344, 131] width 84 height 61
click at [305, 130] on label "Picking" at bounding box center [315, 129] width 22 height 5
click at [304, 130] on input "Picking" at bounding box center [304, 128] width 0 height 4
checkbox input "true"
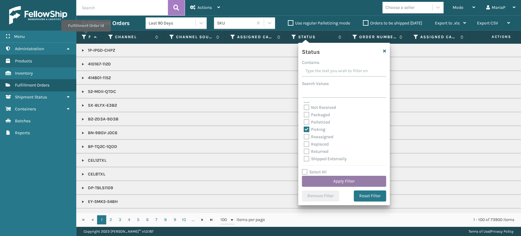
click at [334, 180] on button "Apply Filter" at bounding box center [344, 181] width 84 height 11
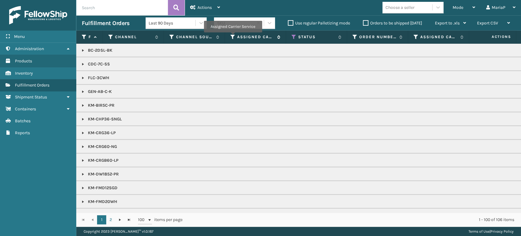
click at [233, 37] on icon at bounding box center [233, 36] width 5 height 5
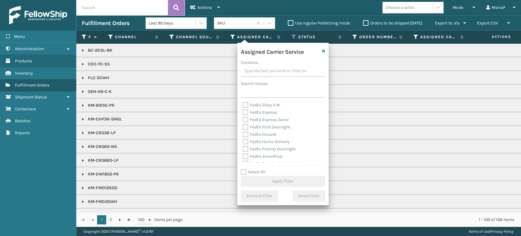
scroll to position [68, 0]
click at [245, 173] on label "Select All" at bounding box center [253, 171] width 25 height 5
click at [245, 169] on input "Select All" at bounding box center [287, 168] width 92 height 1
checkbox input "true"
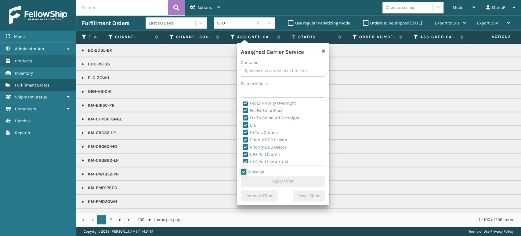
checkbox input "true"
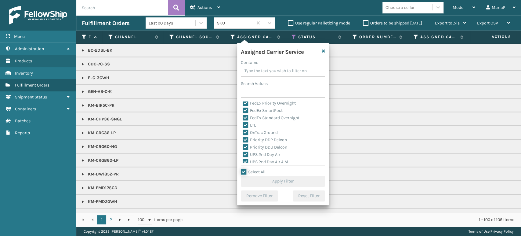
checkbox input "true"
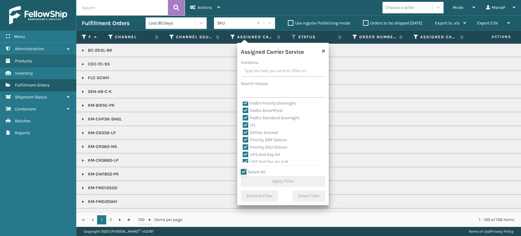
checkbox input "true"
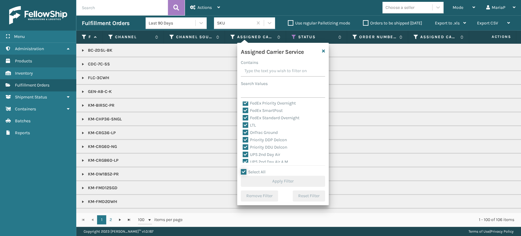
checkbox input "true"
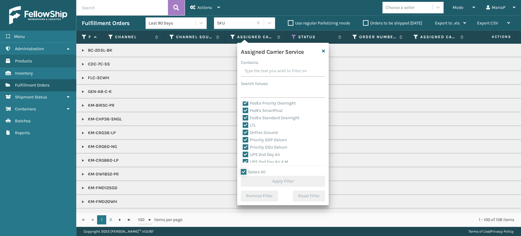
checkbox input "true"
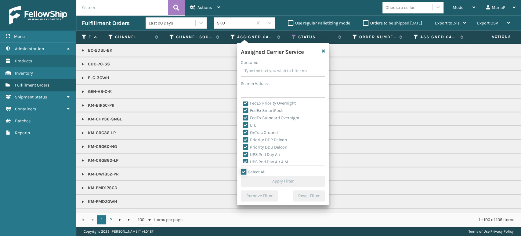
checkbox input "true"
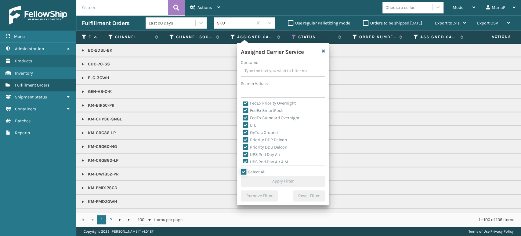
checkbox input "true"
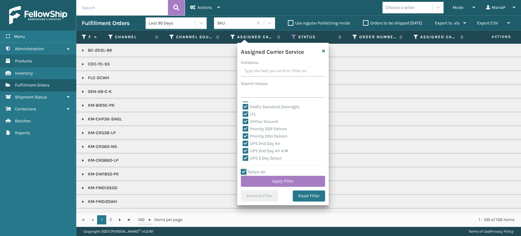
scroll to position [52, 0]
click at [247, 141] on label "LTL" at bounding box center [249, 140] width 13 height 5
click at [243, 141] on input "LTL" at bounding box center [243, 139] width 0 height 4
checkbox input "false"
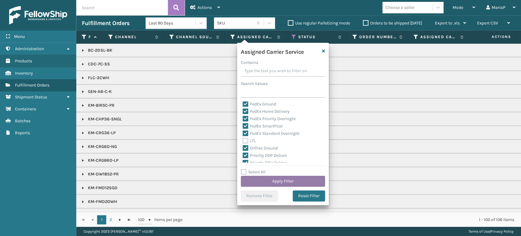
click at [276, 180] on button "Apply Filter" at bounding box center [283, 181] width 84 height 11
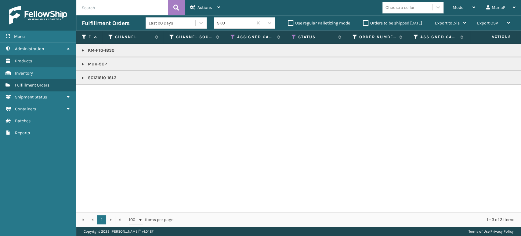
click at [82, 66] on link at bounding box center [83, 64] width 5 height 5
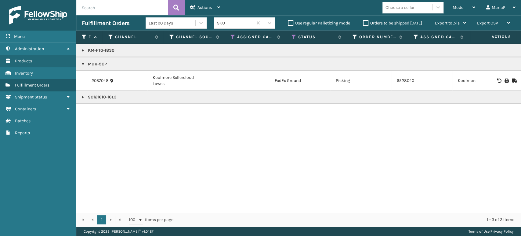
click at [83, 51] on link at bounding box center [83, 50] width 5 height 5
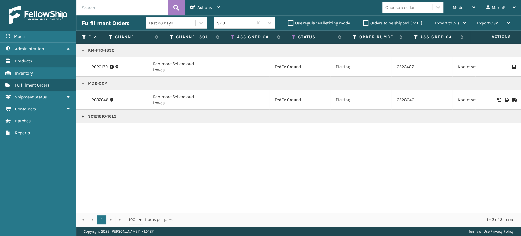
click at [82, 116] on link at bounding box center [83, 116] width 5 height 5
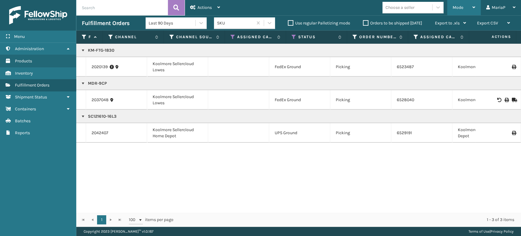
click at [468, 5] on div "Mode" at bounding box center [464, 7] width 23 height 15
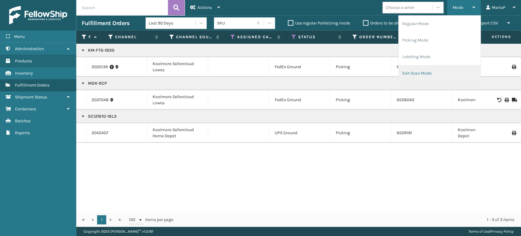
click at [452, 68] on li "Exit Scan Mode" at bounding box center [440, 73] width 82 height 16
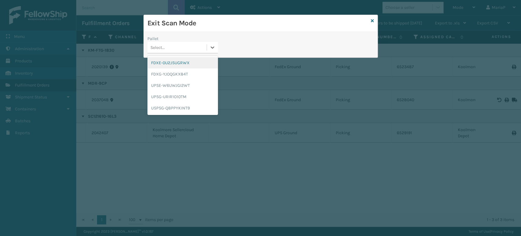
drag, startPoint x: 200, startPoint y: 50, endPoint x: 162, endPoint y: 83, distance: 50.5
click at [199, 50] on div "Select..." at bounding box center [177, 47] width 59 height 10
click at [164, 74] on div "FDXG-YJOQGKX84T" at bounding box center [183, 73] width 71 height 11
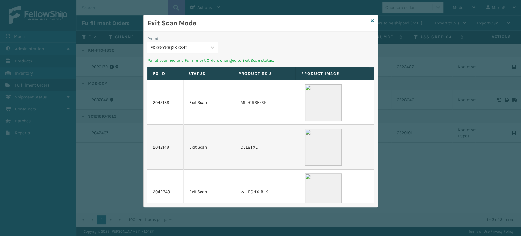
click at [200, 44] on div "FDXG-YJOQGKX84T" at bounding box center [179, 47] width 57 height 6
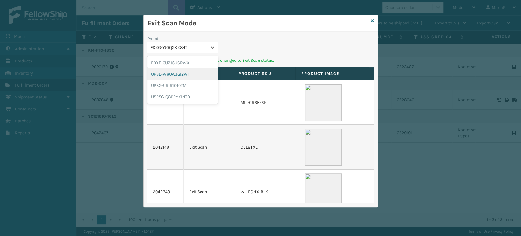
click at [195, 68] on div "UPSE-W6UWJGI2WT" at bounding box center [183, 73] width 71 height 11
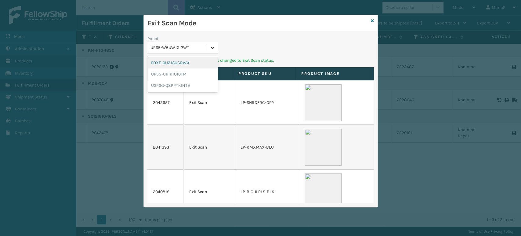
click at [215, 46] on div at bounding box center [212, 47] width 11 height 11
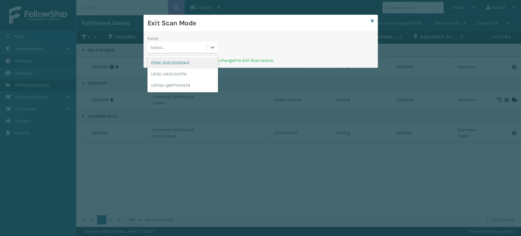
click at [186, 60] on div "FDXE-0U2JSUGRWX" at bounding box center [183, 62] width 71 height 11
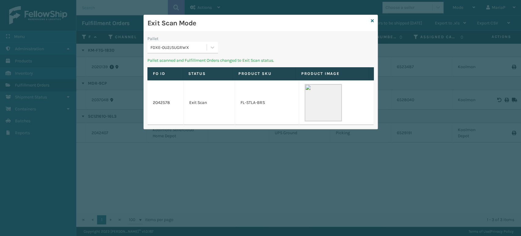
click at [196, 46] on div "FDXE-0U2JSUGRWX" at bounding box center [179, 47] width 57 height 6
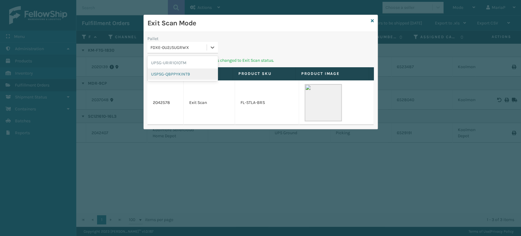
click at [190, 75] on div "USPSG-Q8PPYKINT9" at bounding box center [183, 73] width 71 height 11
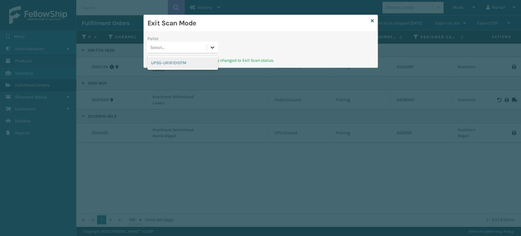
click at [207, 46] on div at bounding box center [212, 47] width 11 height 11
click at [199, 64] on div "UPSG-URIR1O10TM" at bounding box center [183, 62] width 71 height 11
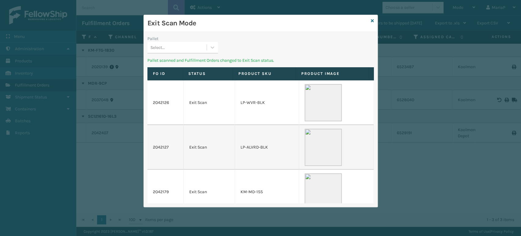
click at [201, 46] on div "Select..." at bounding box center [177, 47] width 59 height 10
